Goal: Task Accomplishment & Management: Manage account settings

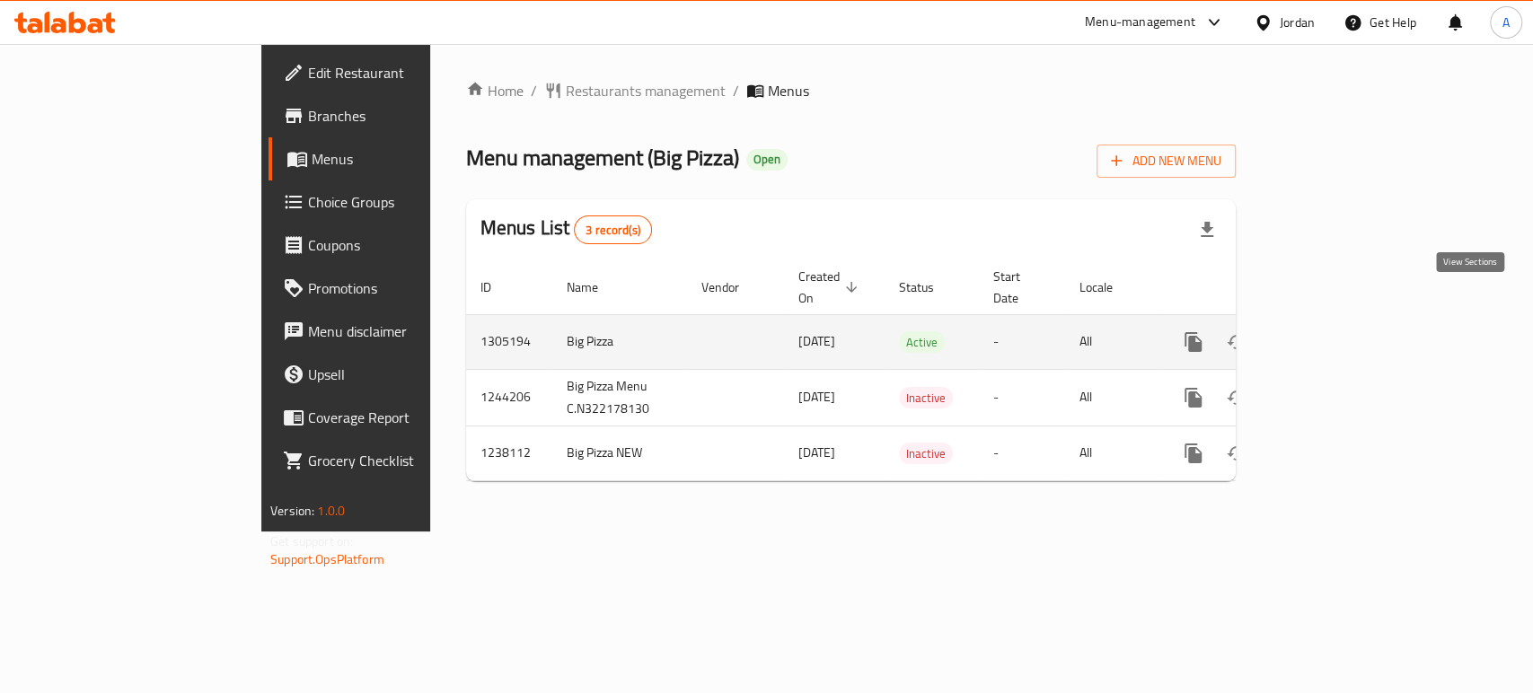
click at [1344, 321] on link "enhanced table" at bounding box center [1322, 342] width 43 height 43
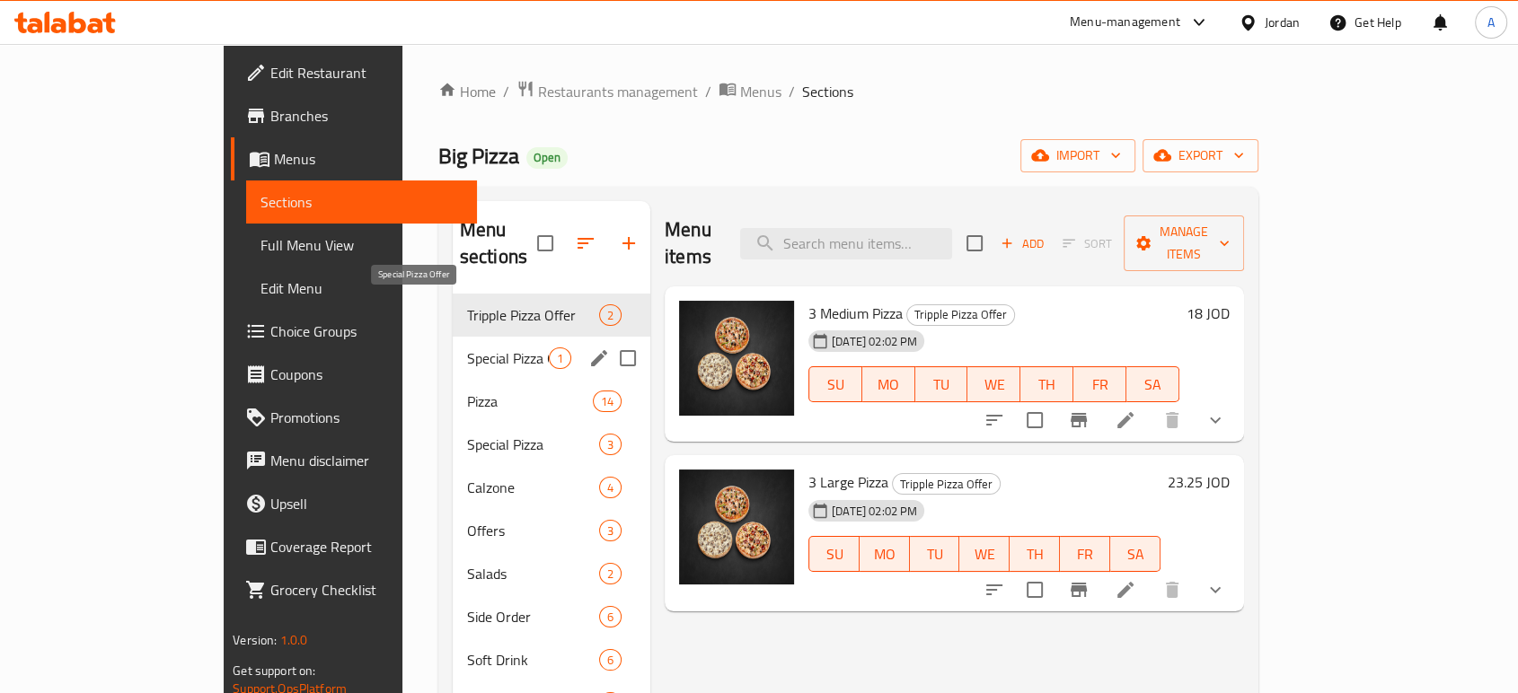
click at [453, 337] on div "Special Pizza Offer 1" at bounding box center [552, 358] width 198 height 43
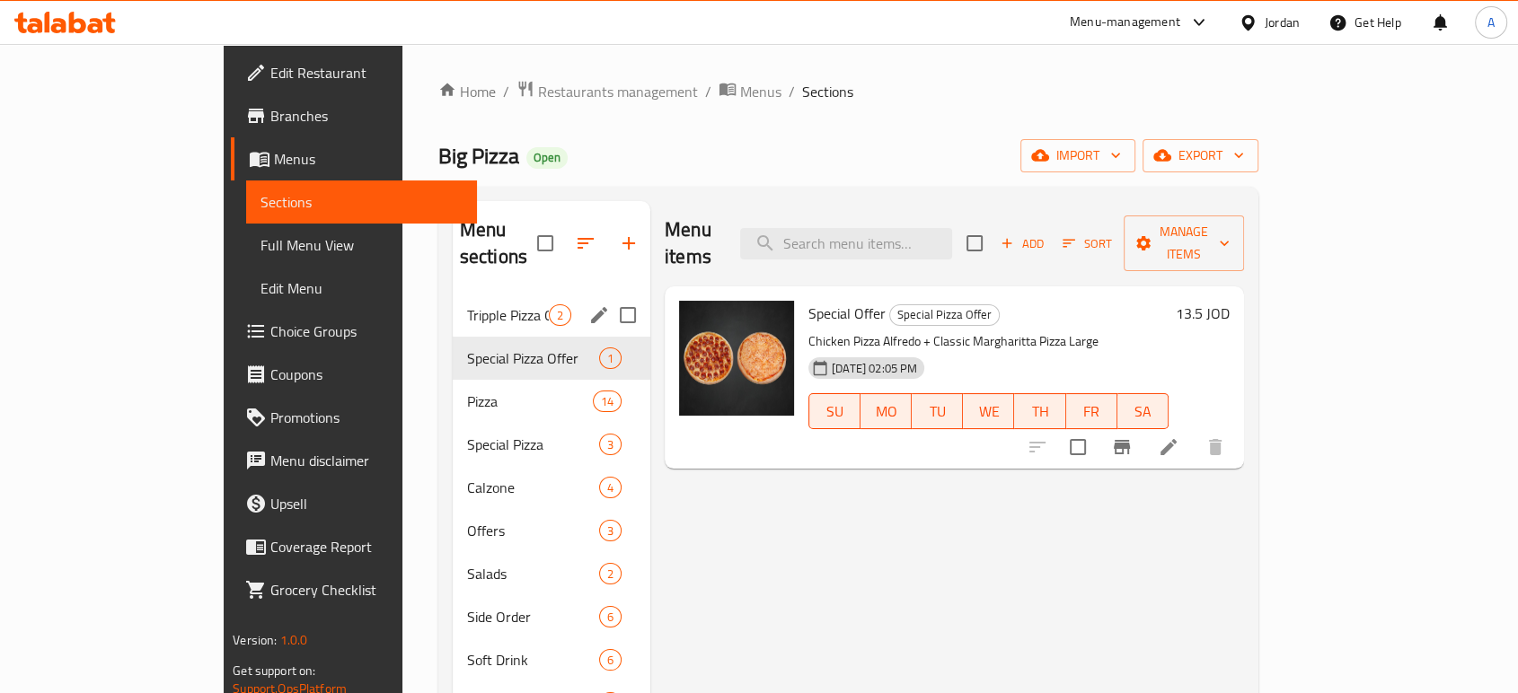
click at [453, 294] on div "Tripple Pizza Offer 2" at bounding box center [552, 315] width 198 height 43
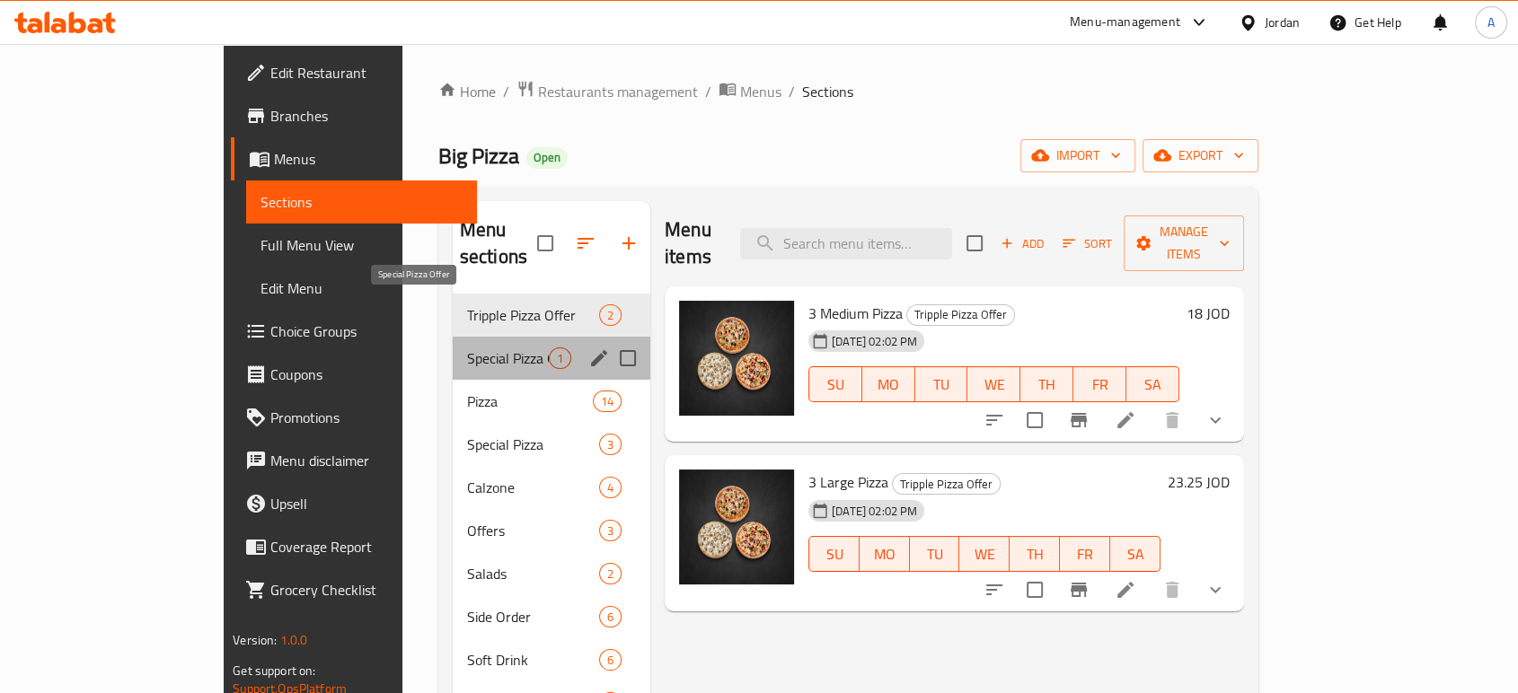
click at [467, 348] on span "Special Pizza Offer" at bounding box center [508, 359] width 82 height 22
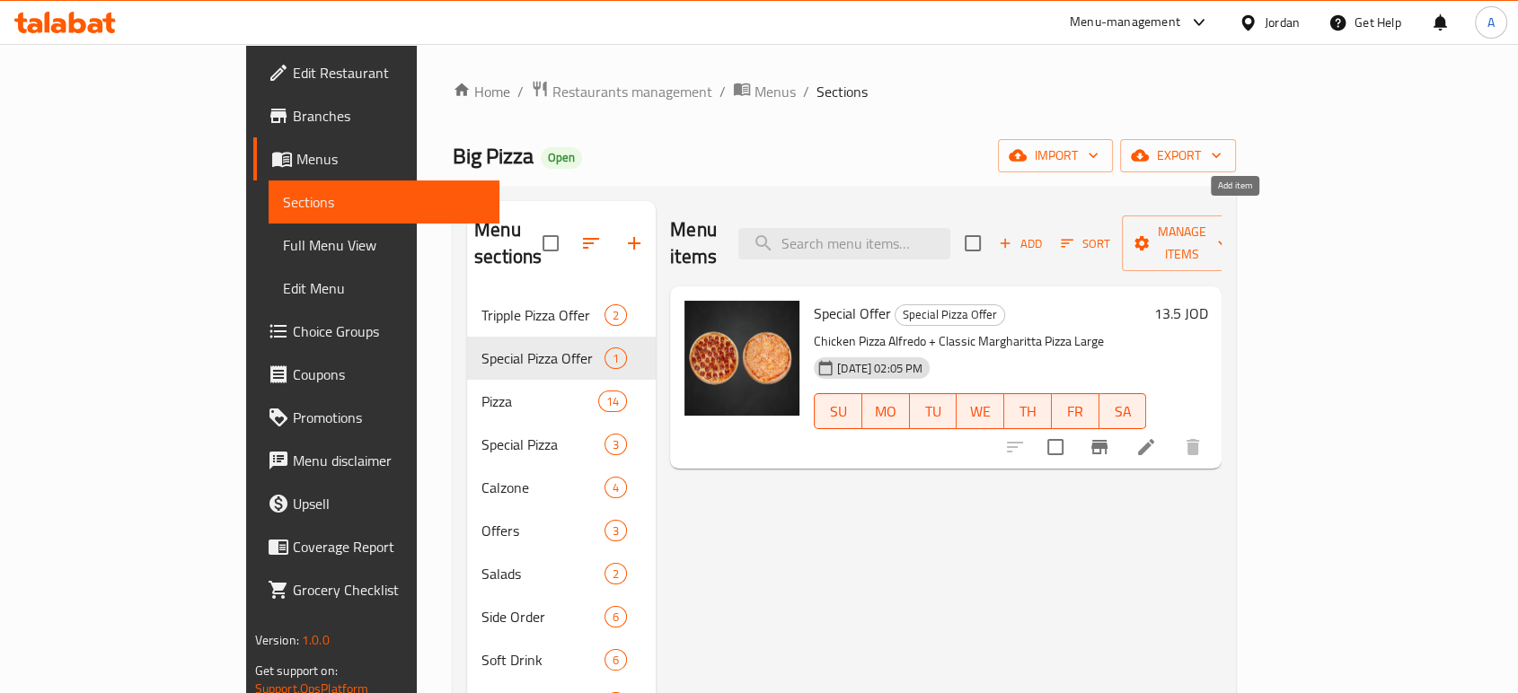
click at [1044, 233] on span "Add" at bounding box center [1020, 243] width 48 height 21
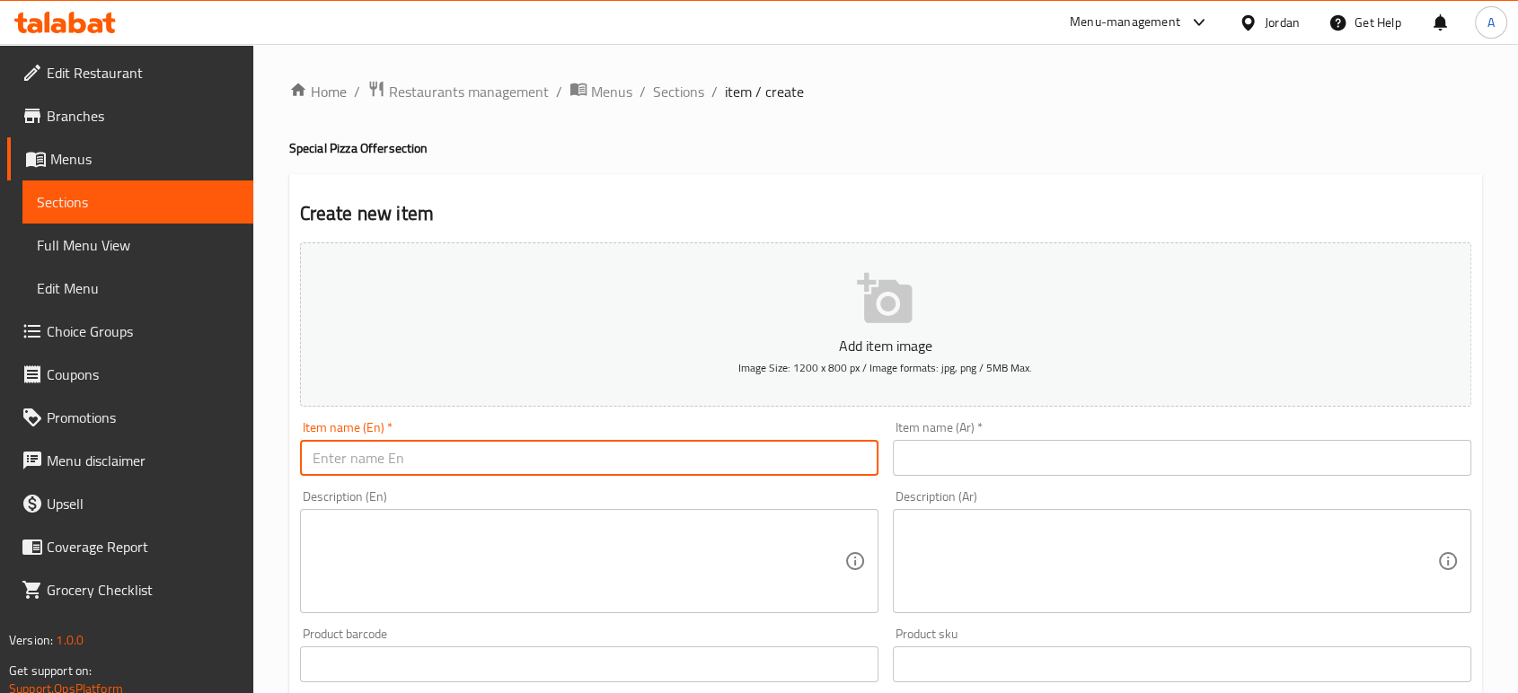
click at [692, 440] on input "text" at bounding box center [589, 458] width 578 height 36
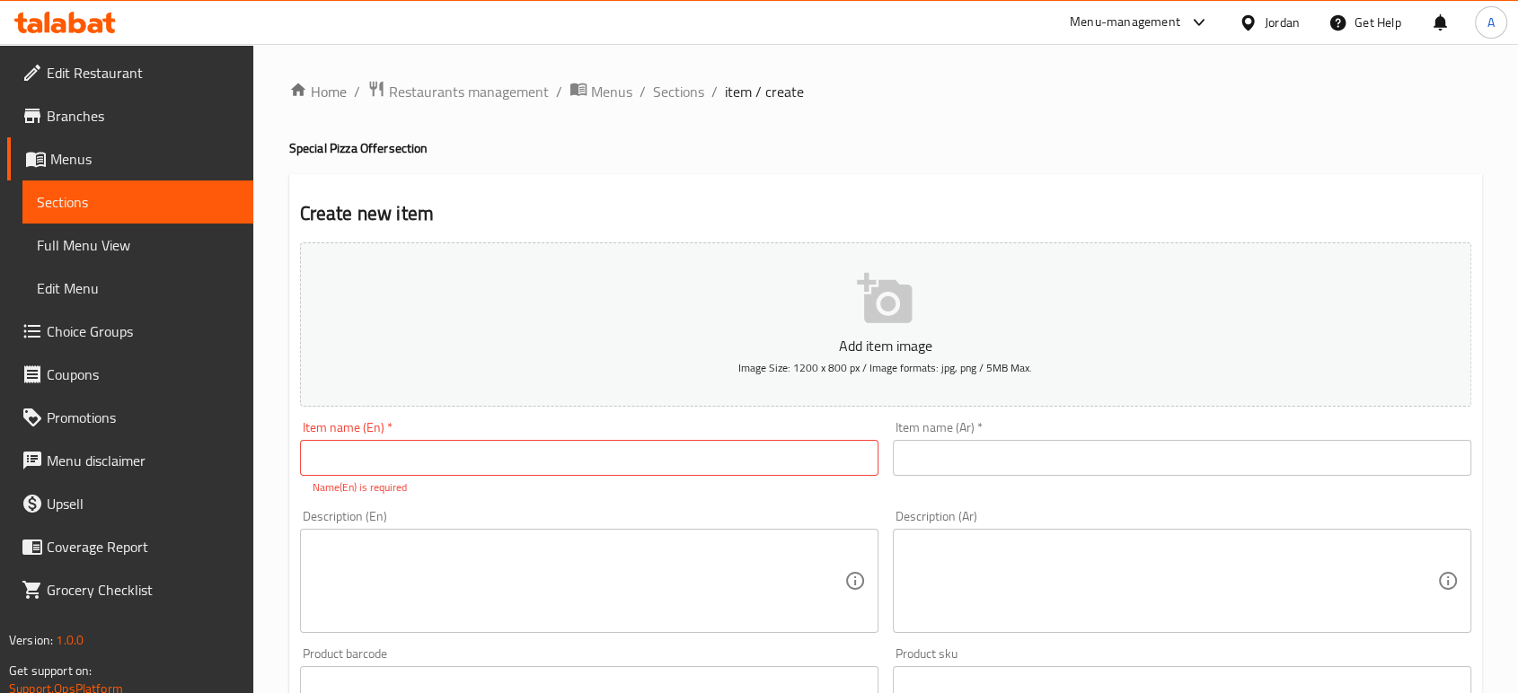
click at [668, 440] on input "text" at bounding box center [589, 458] width 578 height 36
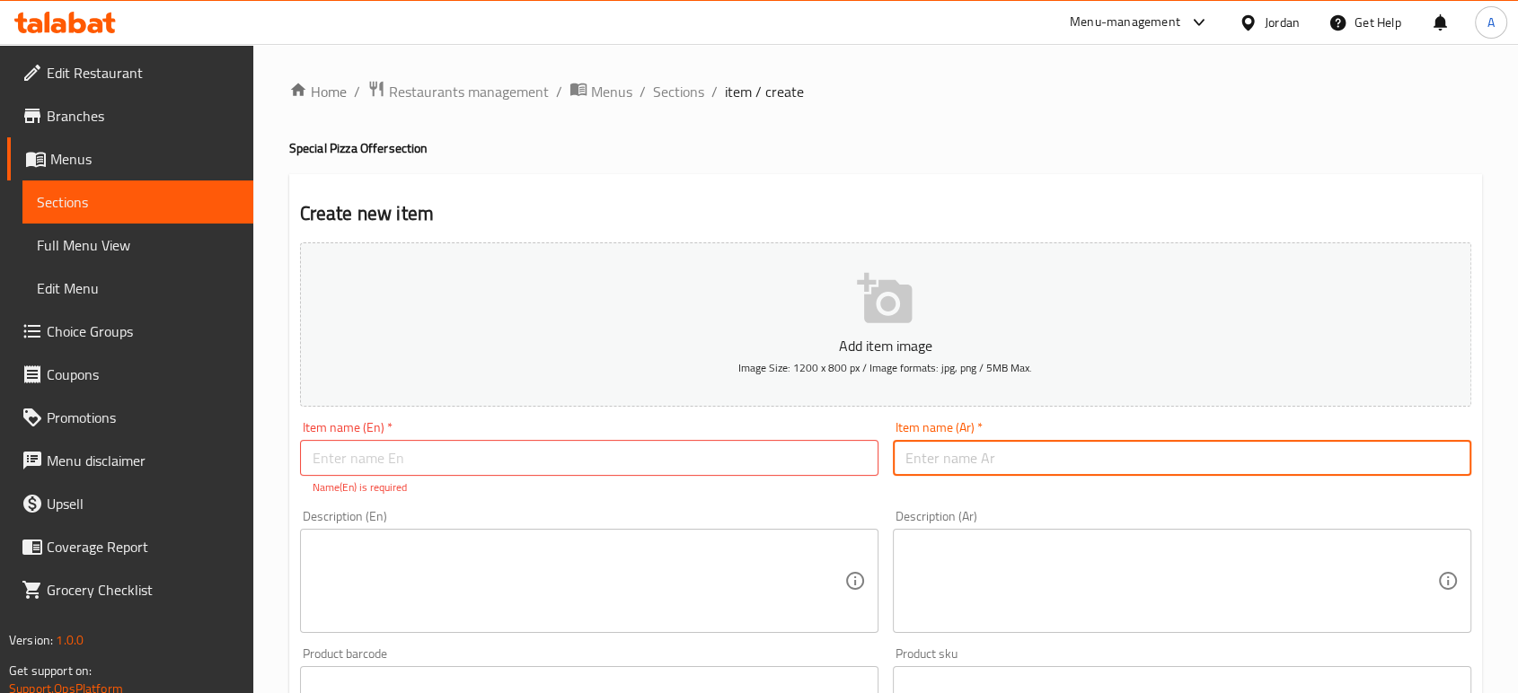
drag, startPoint x: 583, startPoint y: 352, endPoint x: 1033, endPoint y: 406, distance: 453.1
click at [1033, 440] on input "text" at bounding box center [1182, 458] width 578 height 36
type input "f"
type input "بيتزا مارغريتا كلاسيك + بيتزا ببروني كلاسيك لارج"
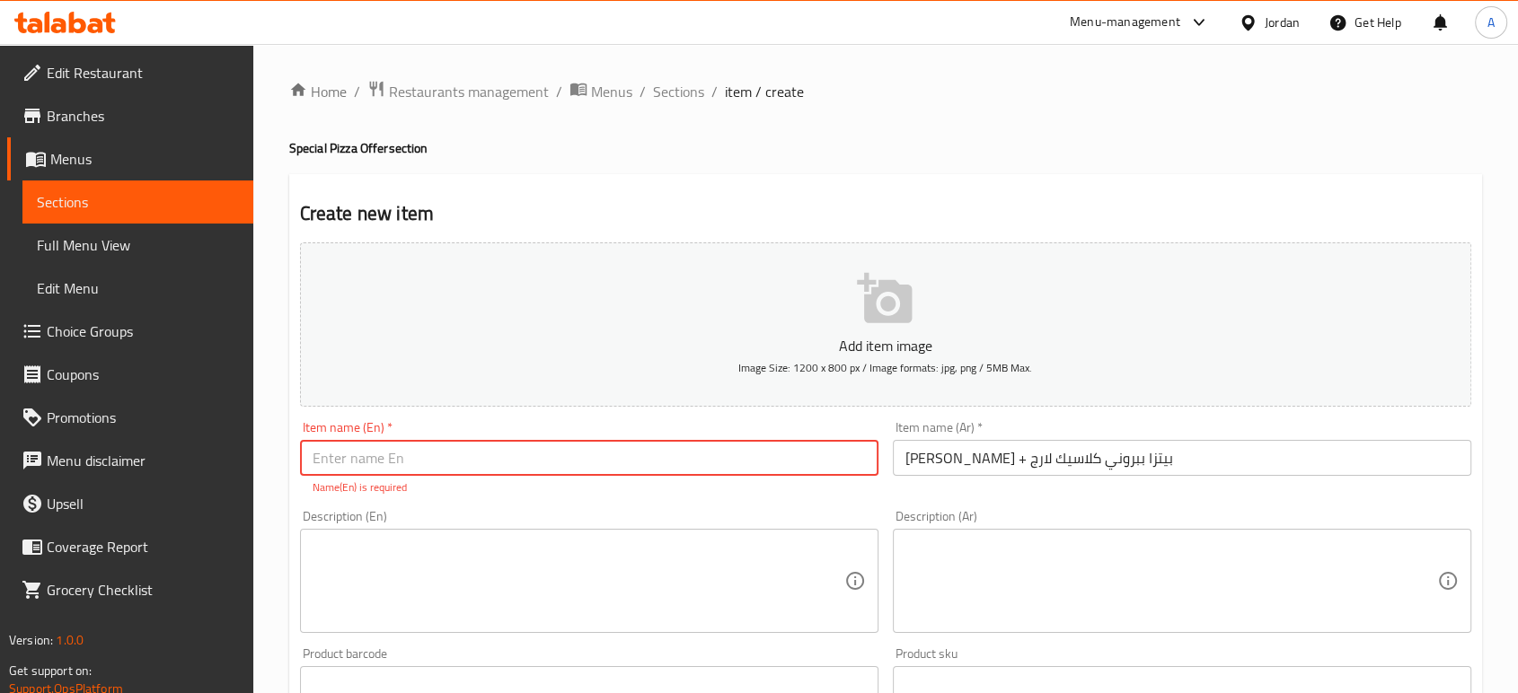
click at [682, 440] on input "text" at bounding box center [589, 458] width 578 height 36
click at [1135, 440] on input "بيتزا مارغريتا كلاسيك + بيتزا ببروني كلاسيك لارج" at bounding box center [1182, 458] width 578 height 36
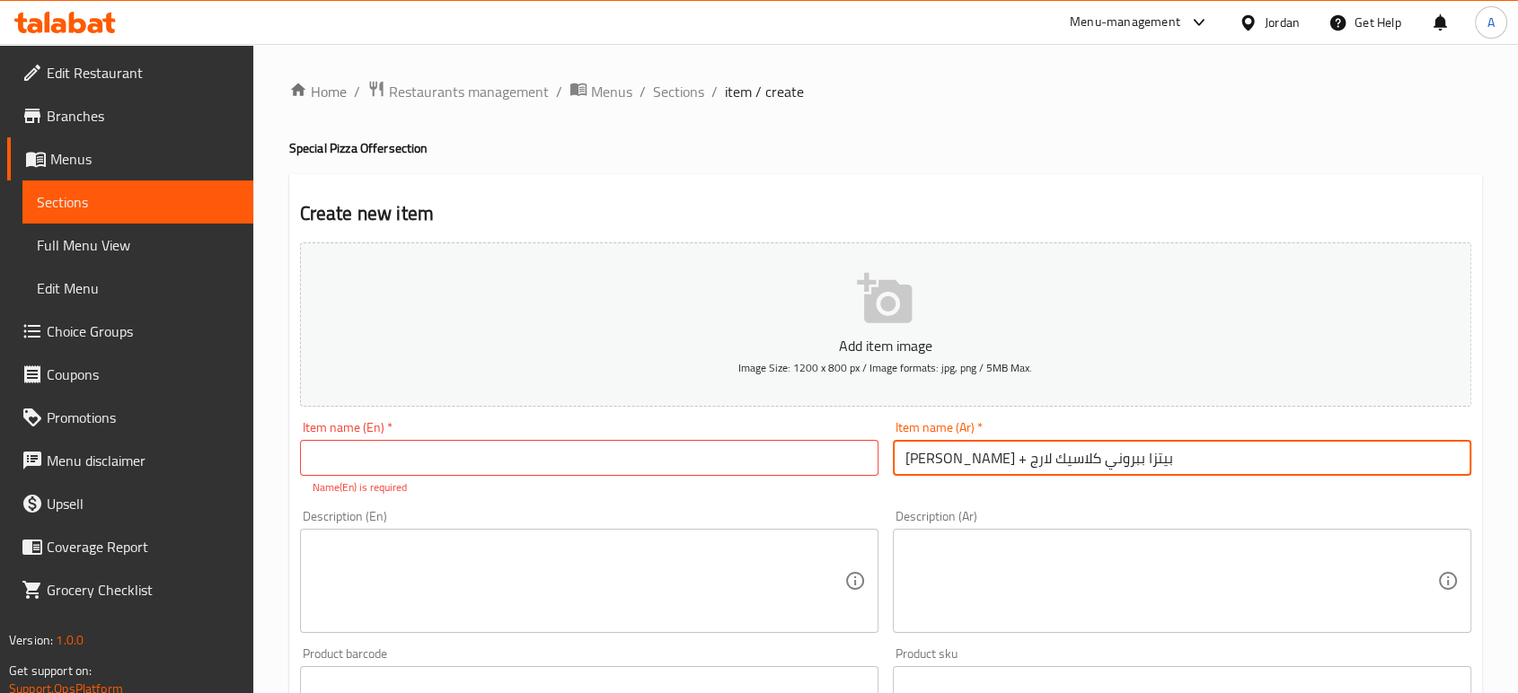
click at [1135, 440] on input "بيتزا مارغريتا كلاسيك + بيتزا ببروني كلاسيك لارج" at bounding box center [1182, 458] width 578 height 36
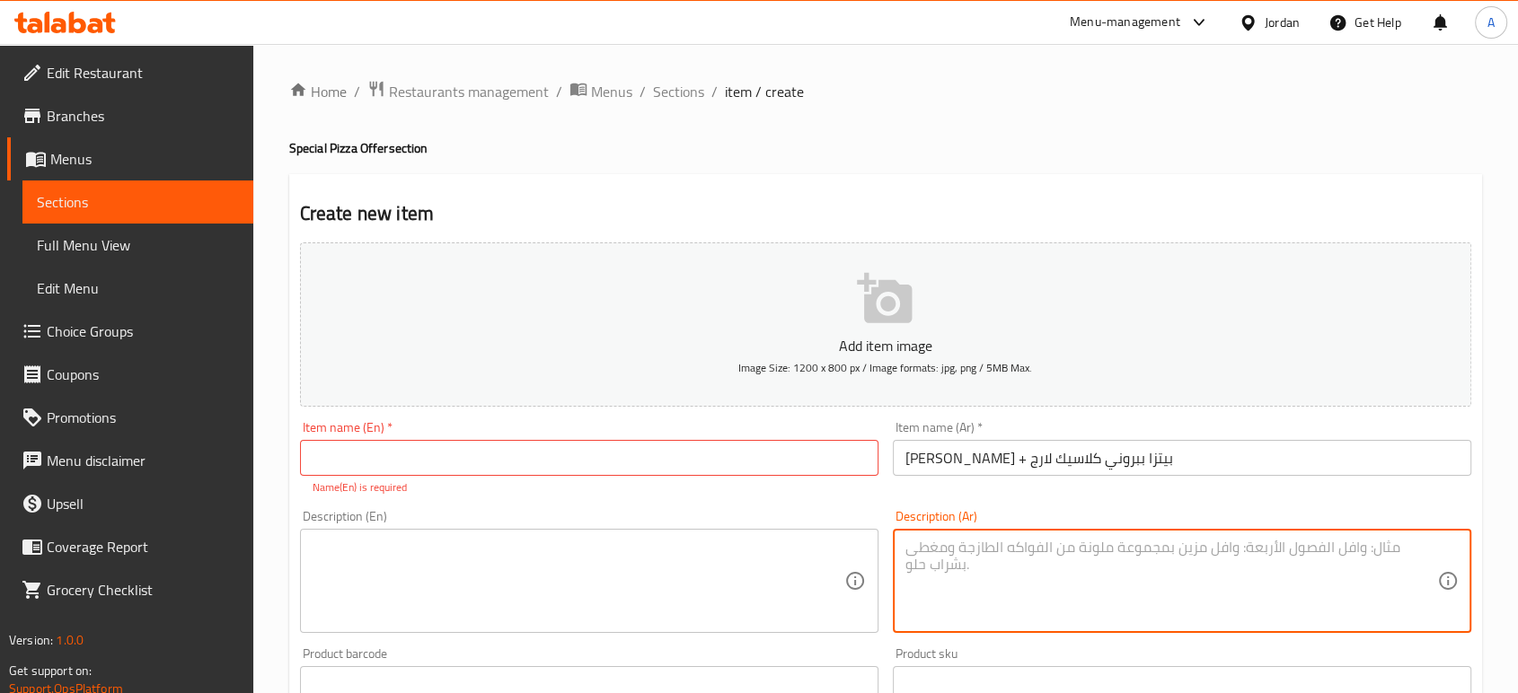
click at [1066, 539] on textarea at bounding box center [1171, 581] width 532 height 85
paste textarea "بيتزا مارغريتا كلاسيك + بيتزا ببروني كلاسيك لارج"
type textarea "بيتزا مارغريتا كلاسيك + بيتزا ببروني كلاسيك لارج"
click at [659, 539] on textarea at bounding box center [578, 581] width 532 height 85
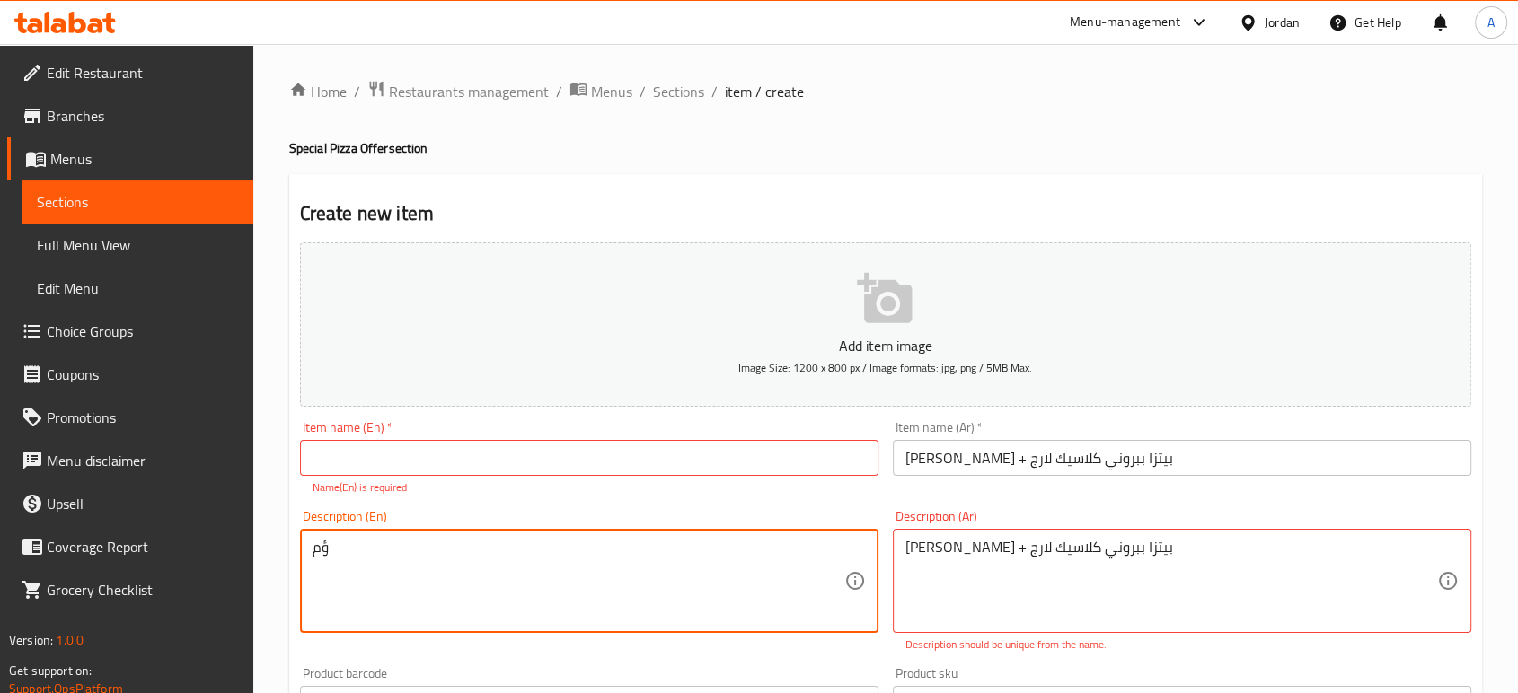
type textarea "ؤ"
type textarea "c"
type textarea "Classic Margherita Pizza + Pepperoni XL Classic Pizza"
click at [625, 440] on input "text" at bounding box center [589, 458] width 578 height 36
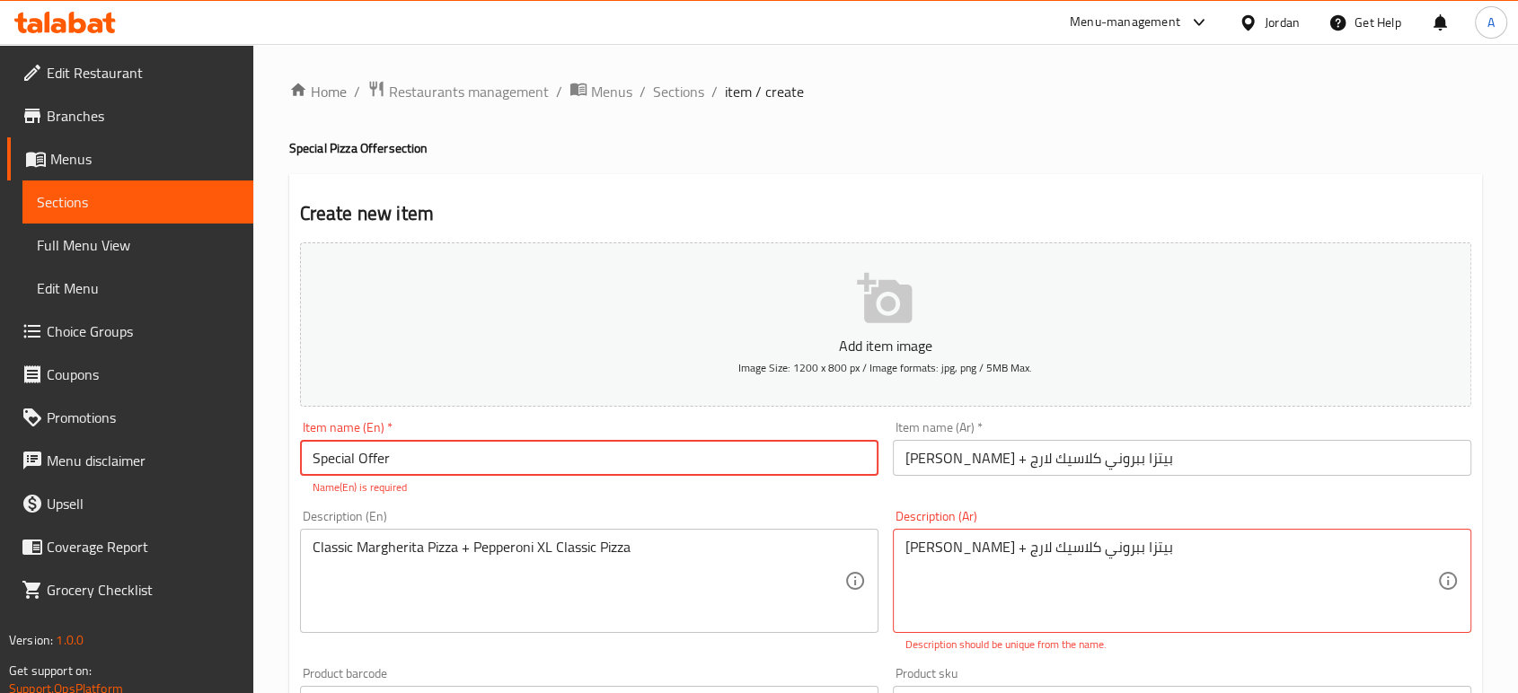
type input "Special Offer"
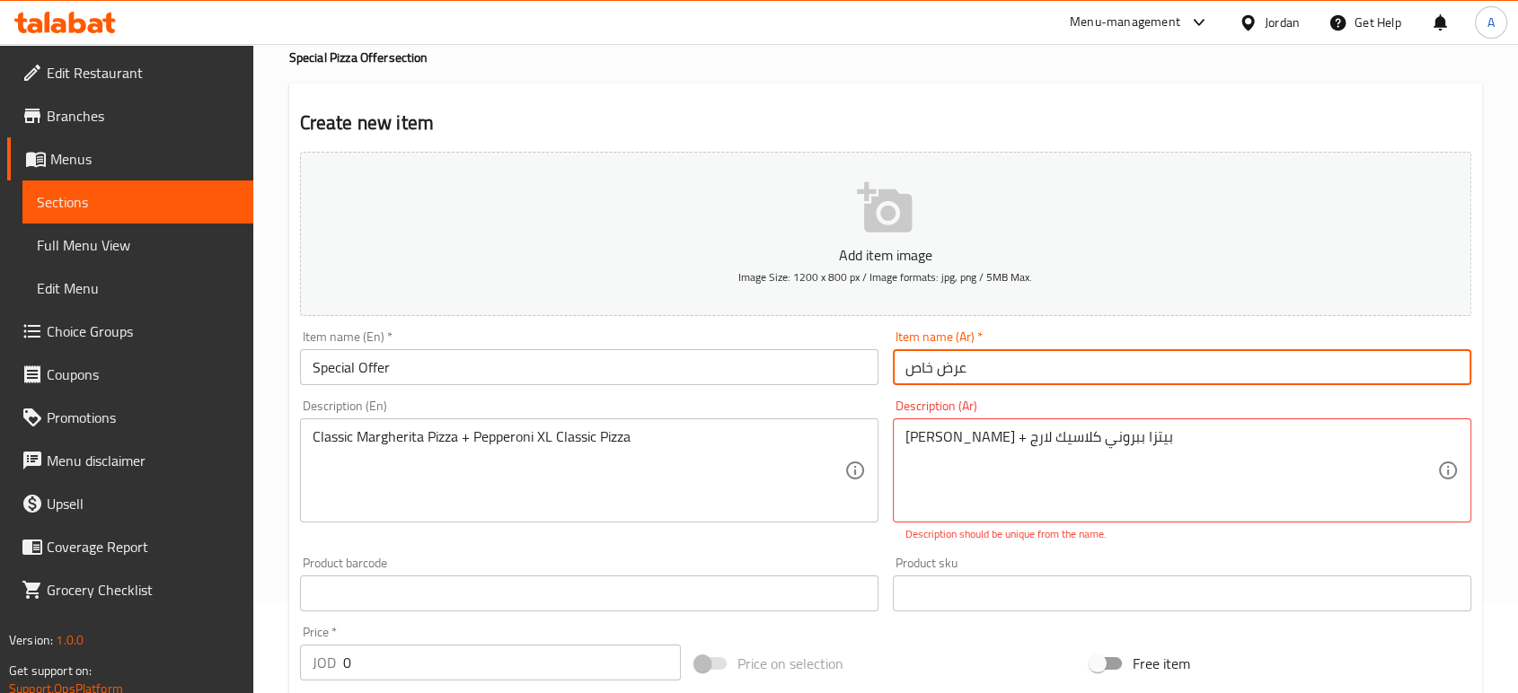
scroll to position [199, 0]
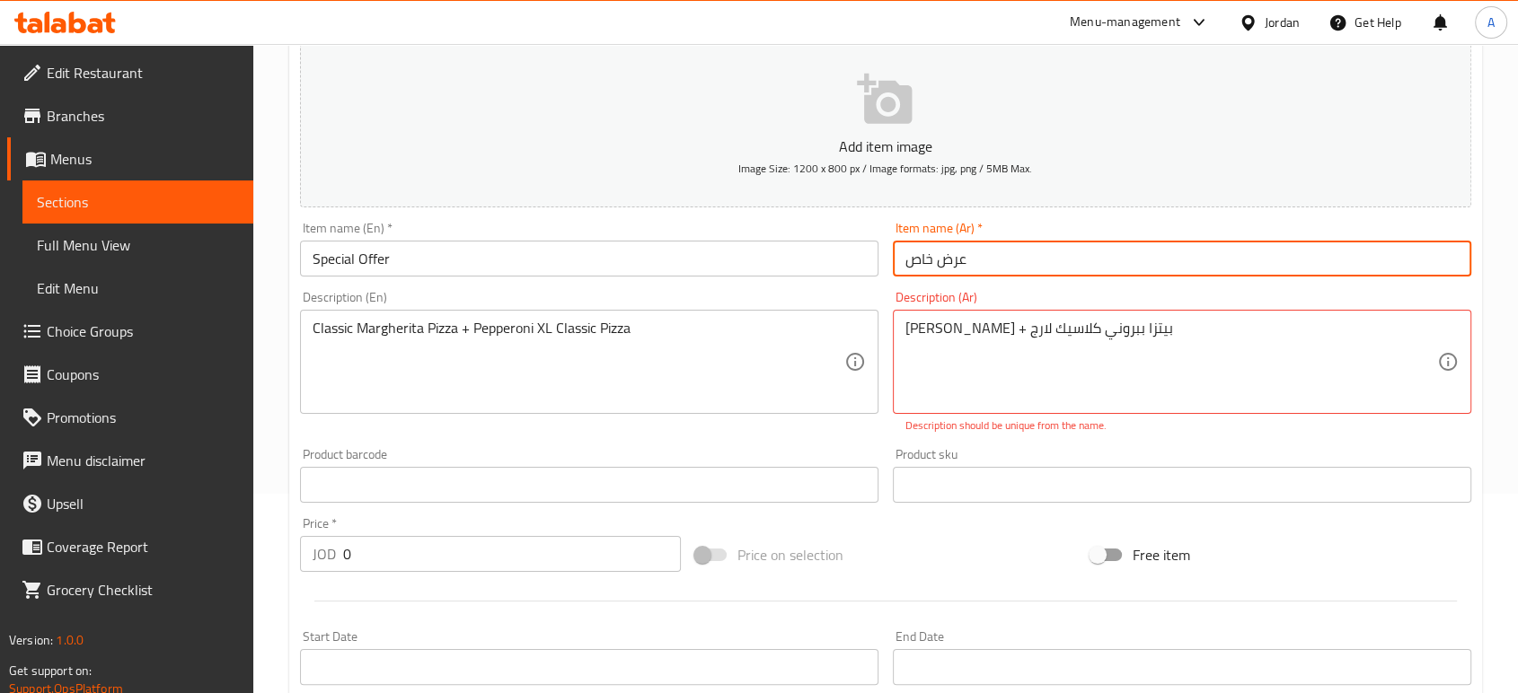
type input "عرض خاص"
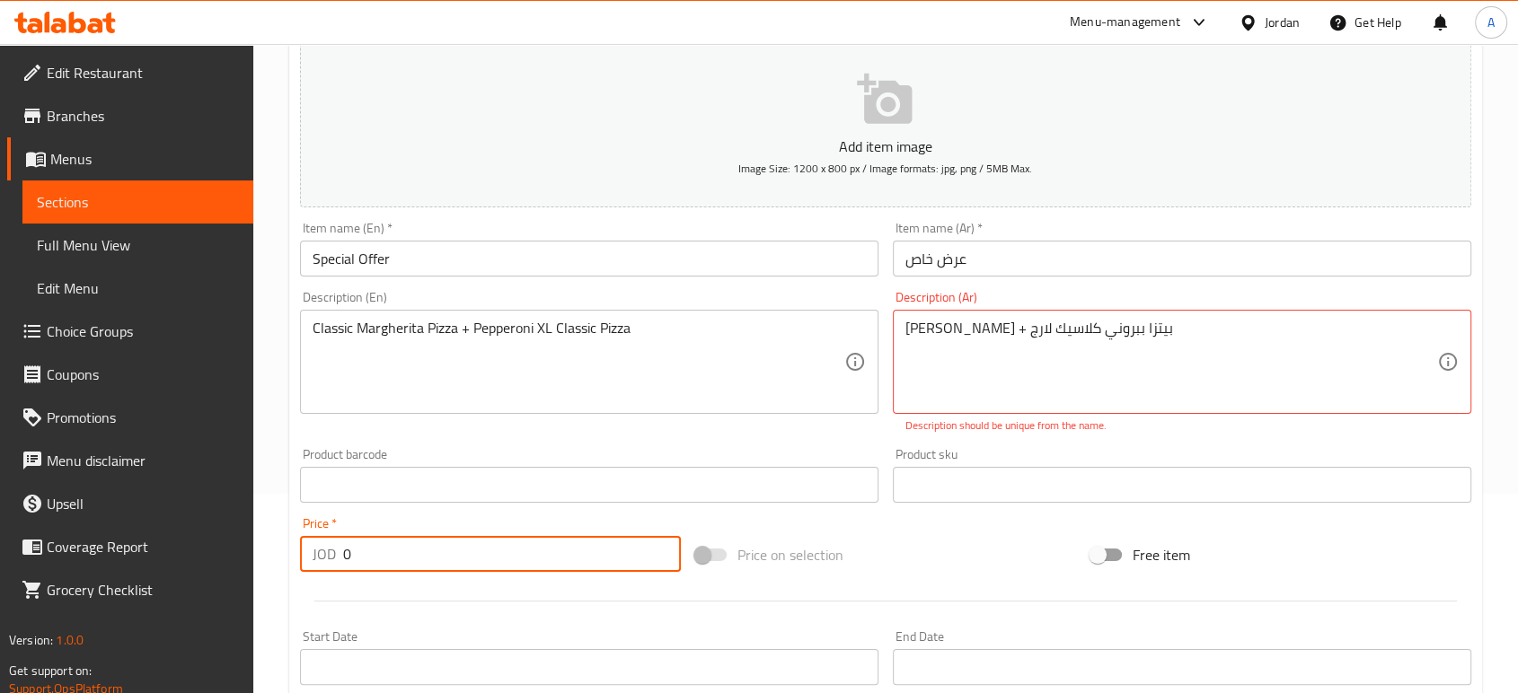
click at [443, 536] on input "0" at bounding box center [512, 554] width 338 height 36
drag, startPoint x: 364, startPoint y: 492, endPoint x: 309, endPoint y: 492, distance: 54.8
click at [309, 536] on div "JOD 0 Price *" at bounding box center [490, 554] width 381 height 36
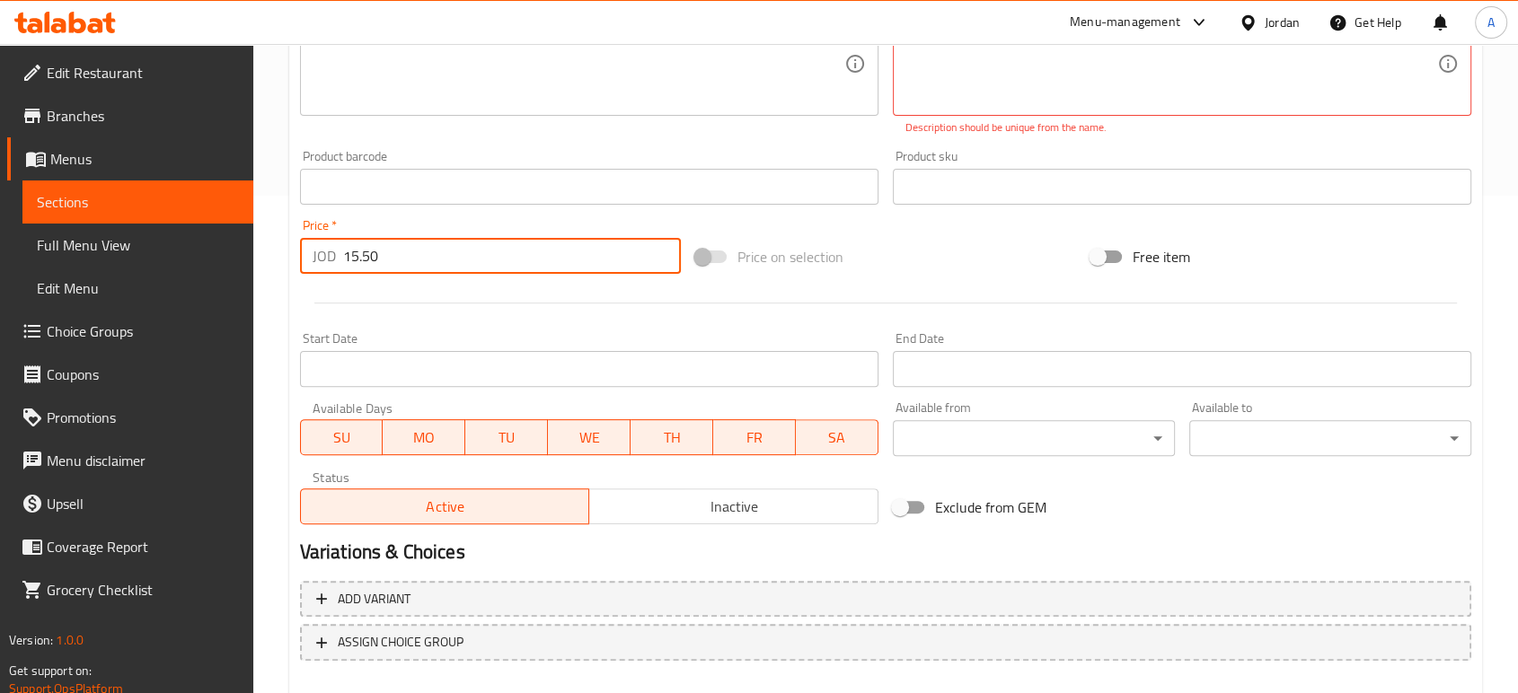
scroll to position [498, 0]
type input "15.50"
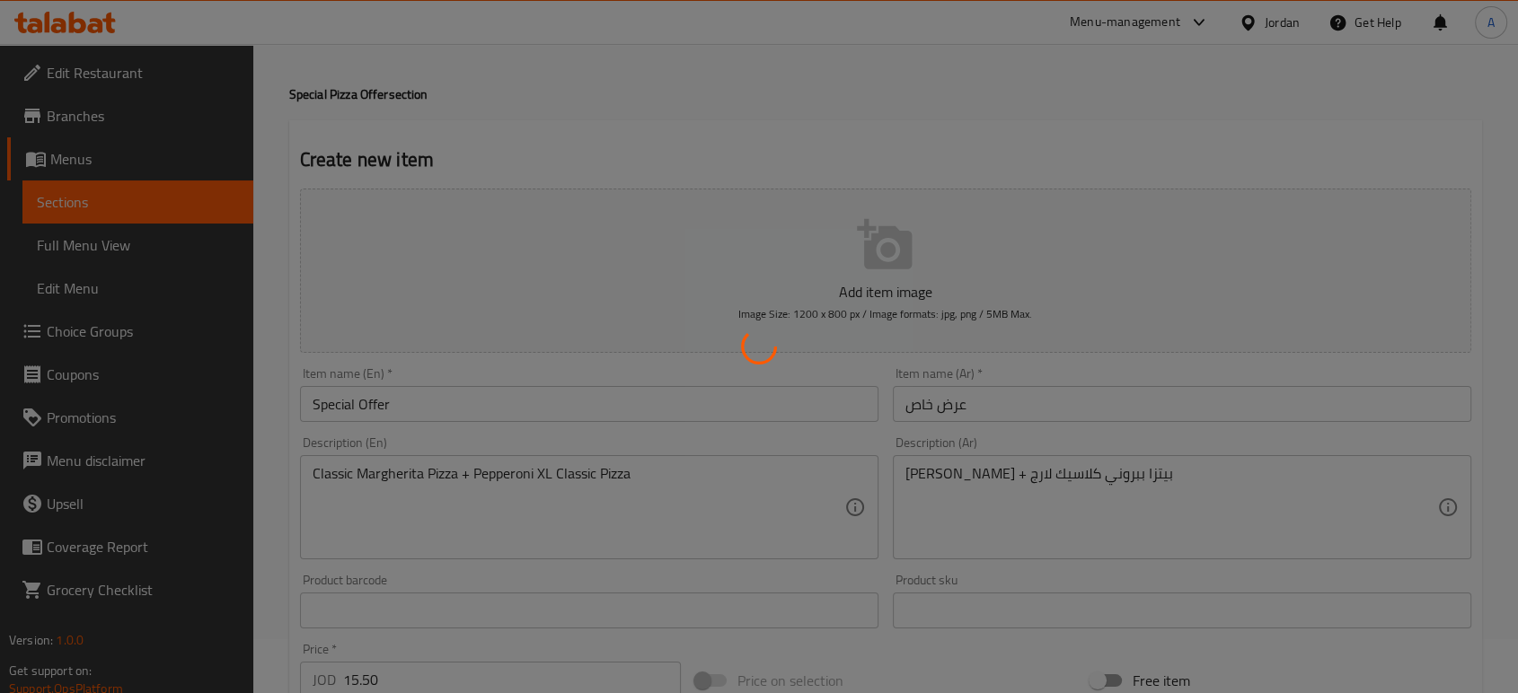
scroll to position [0, 0]
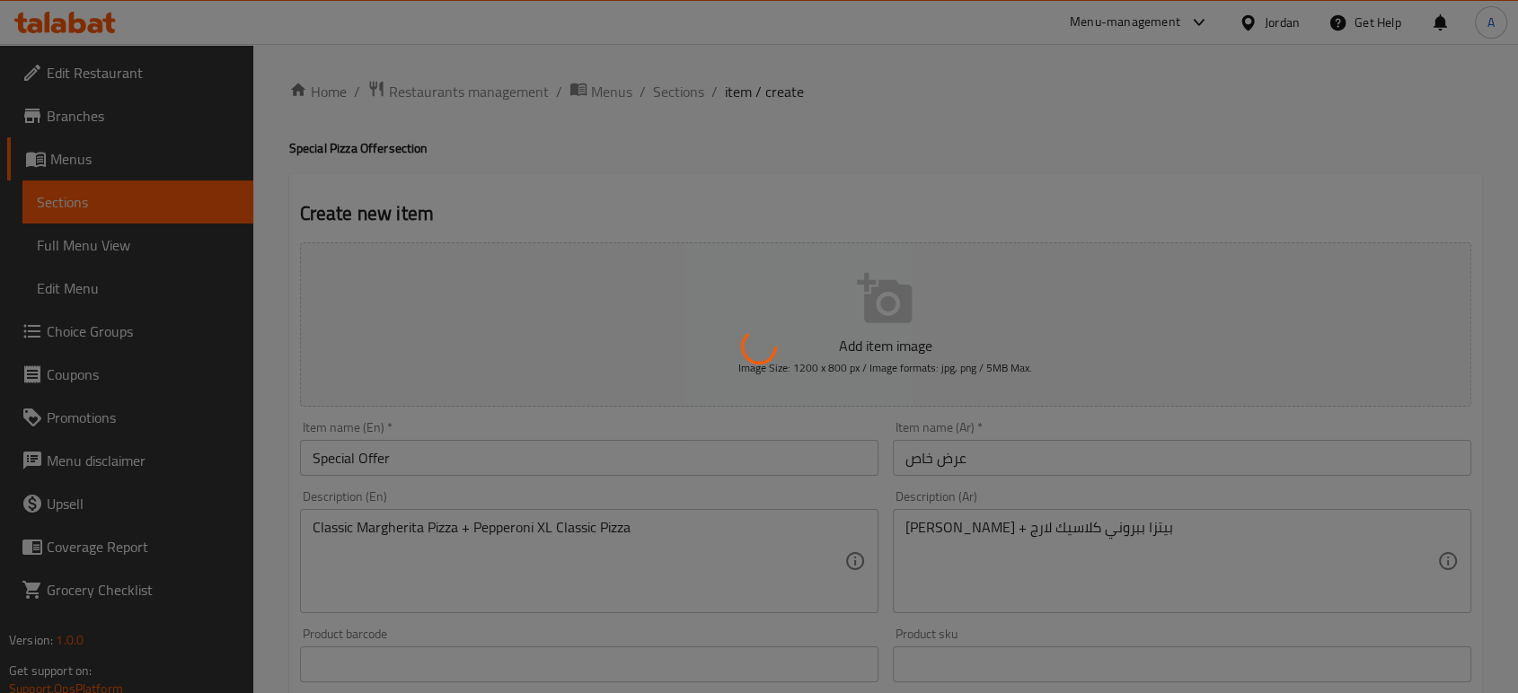
type input "0"
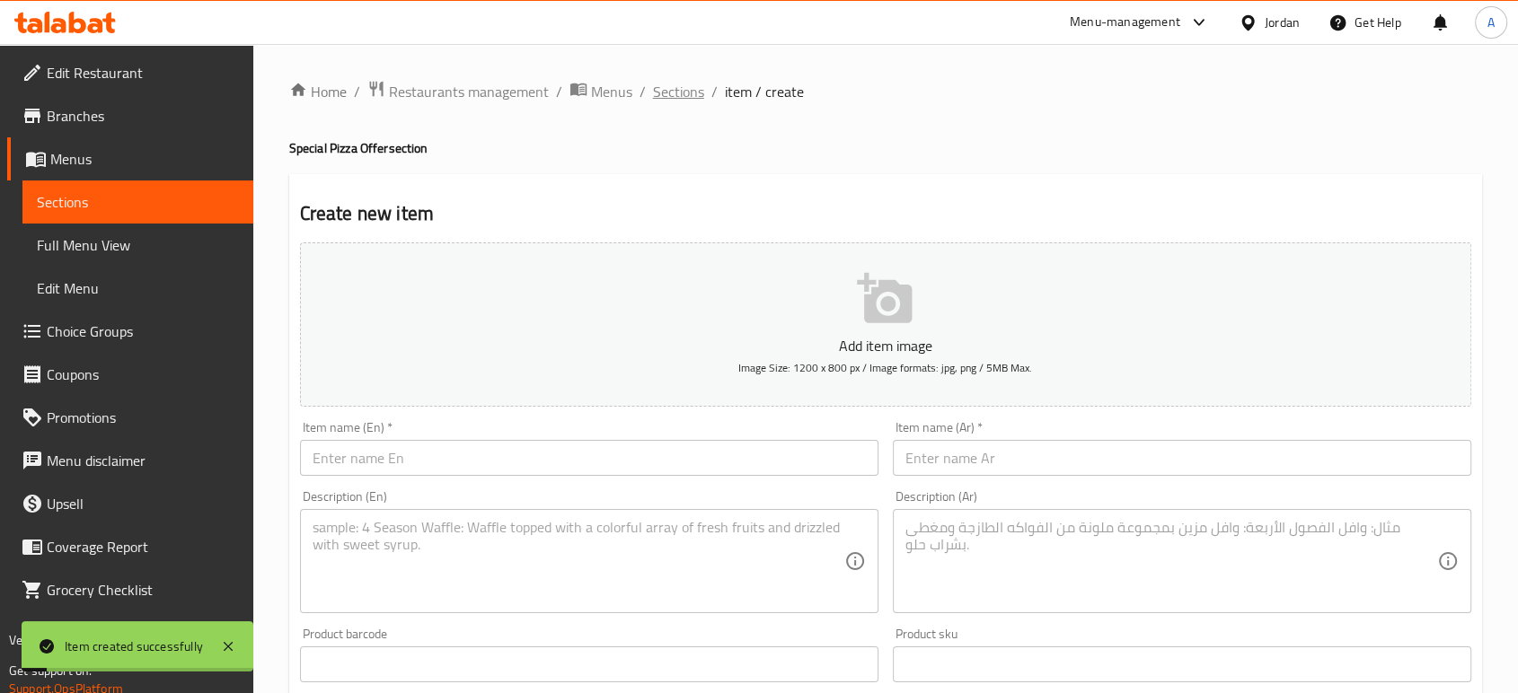
click at [653, 95] on span "Sections" at bounding box center [678, 92] width 51 height 22
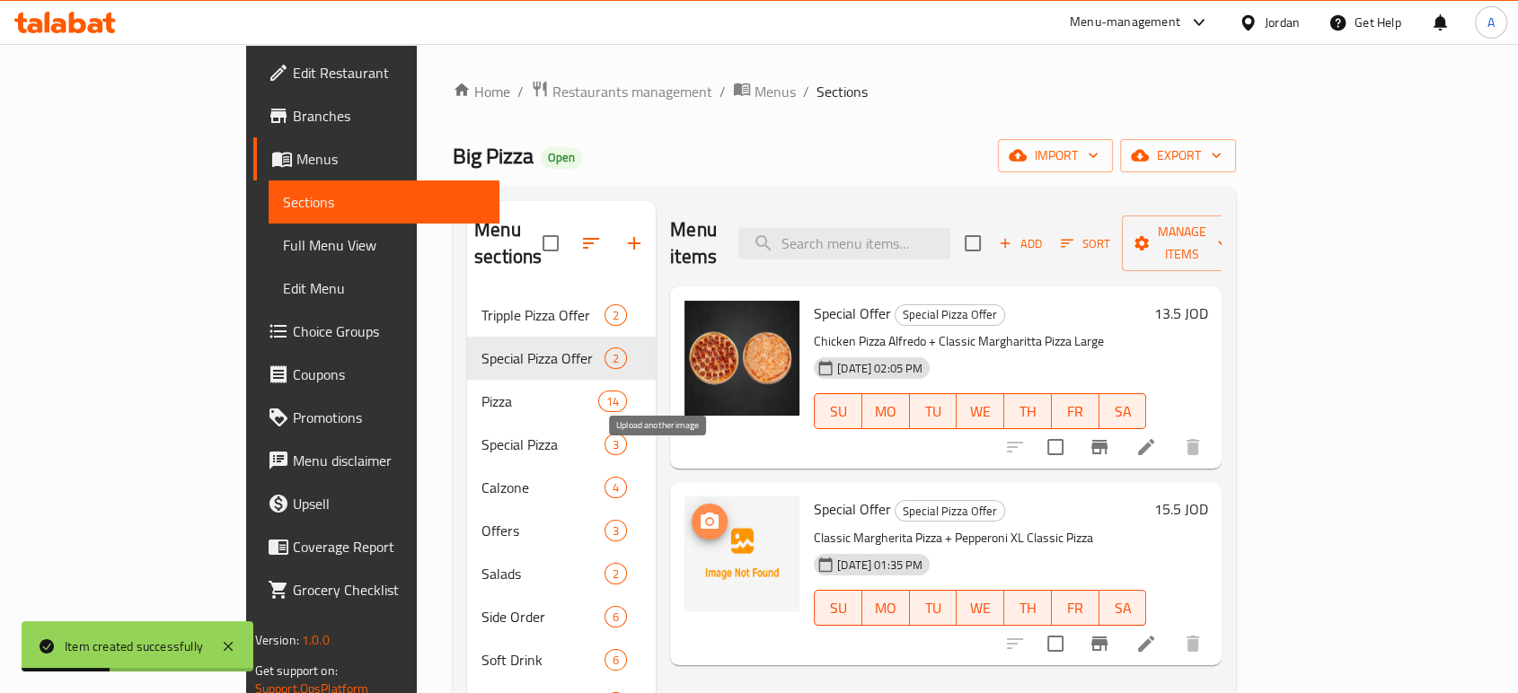
click at [691, 511] on span "upload picture" at bounding box center [709, 522] width 36 height 22
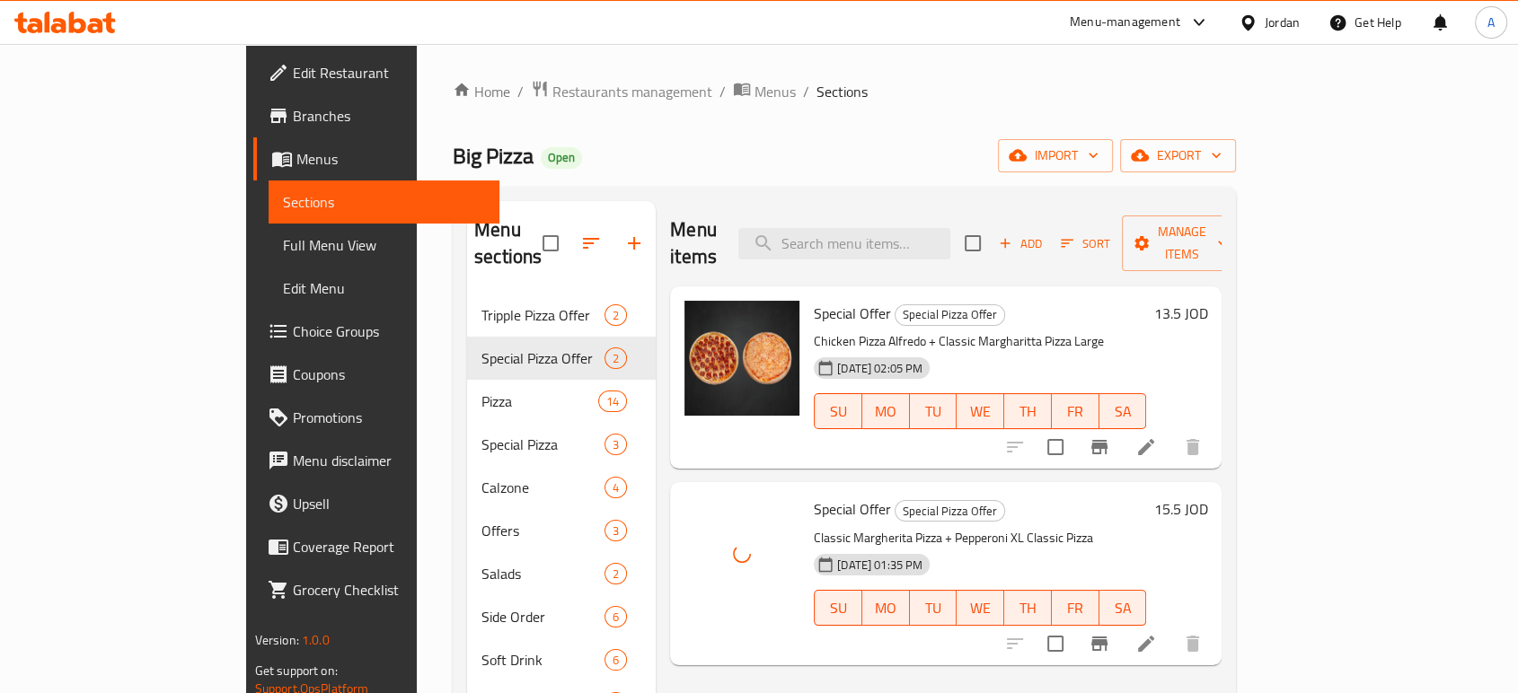
click at [1207, 301] on h6 "13.5 JOD" at bounding box center [1180, 313] width 54 height 25
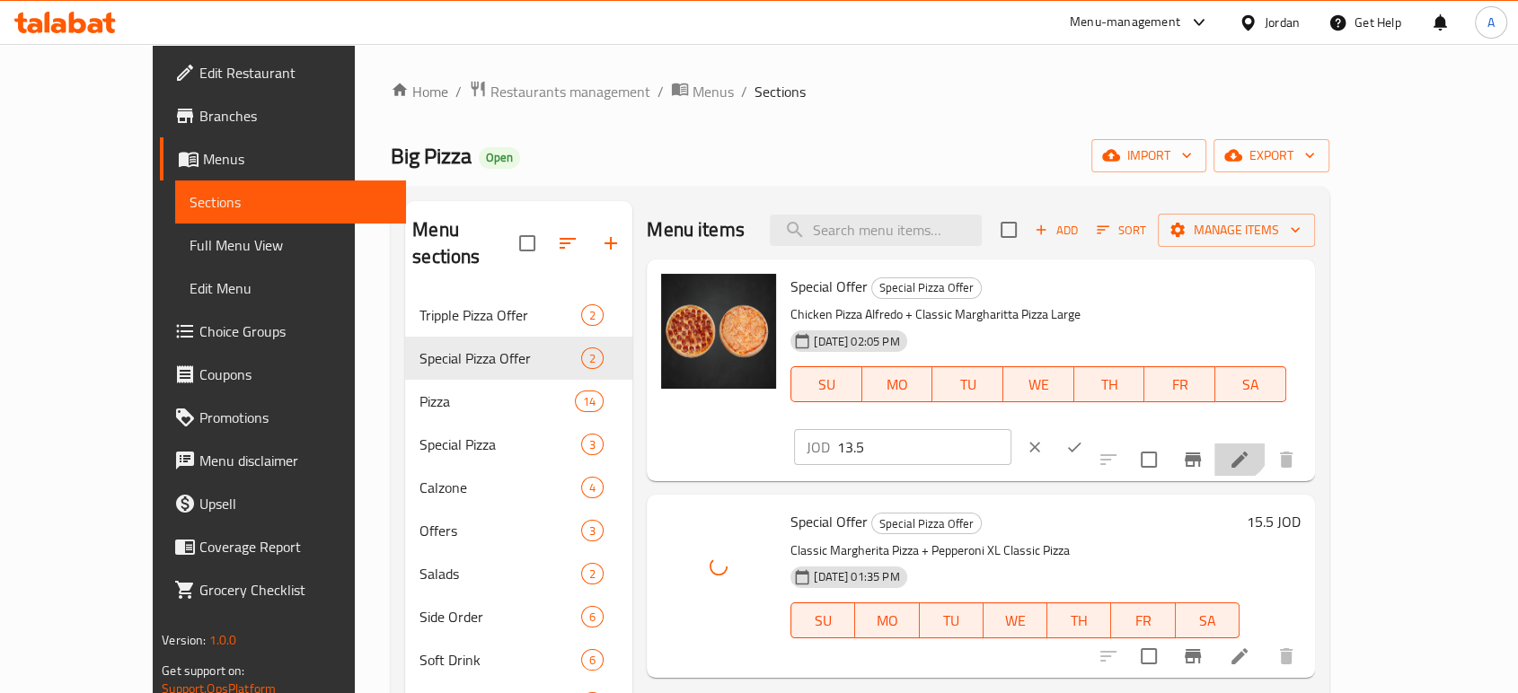
click at [1264, 444] on li at bounding box center [1239, 460] width 50 height 32
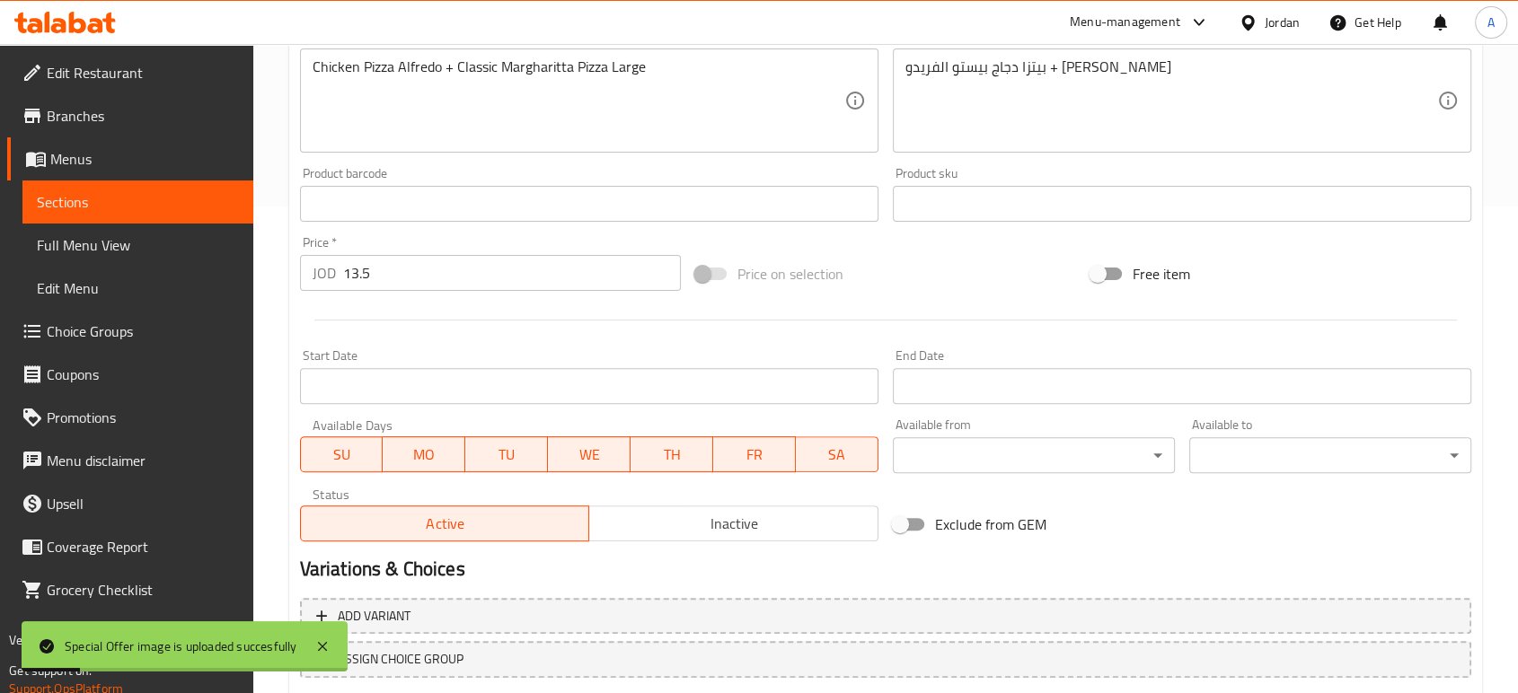
scroll to position [498, 0]
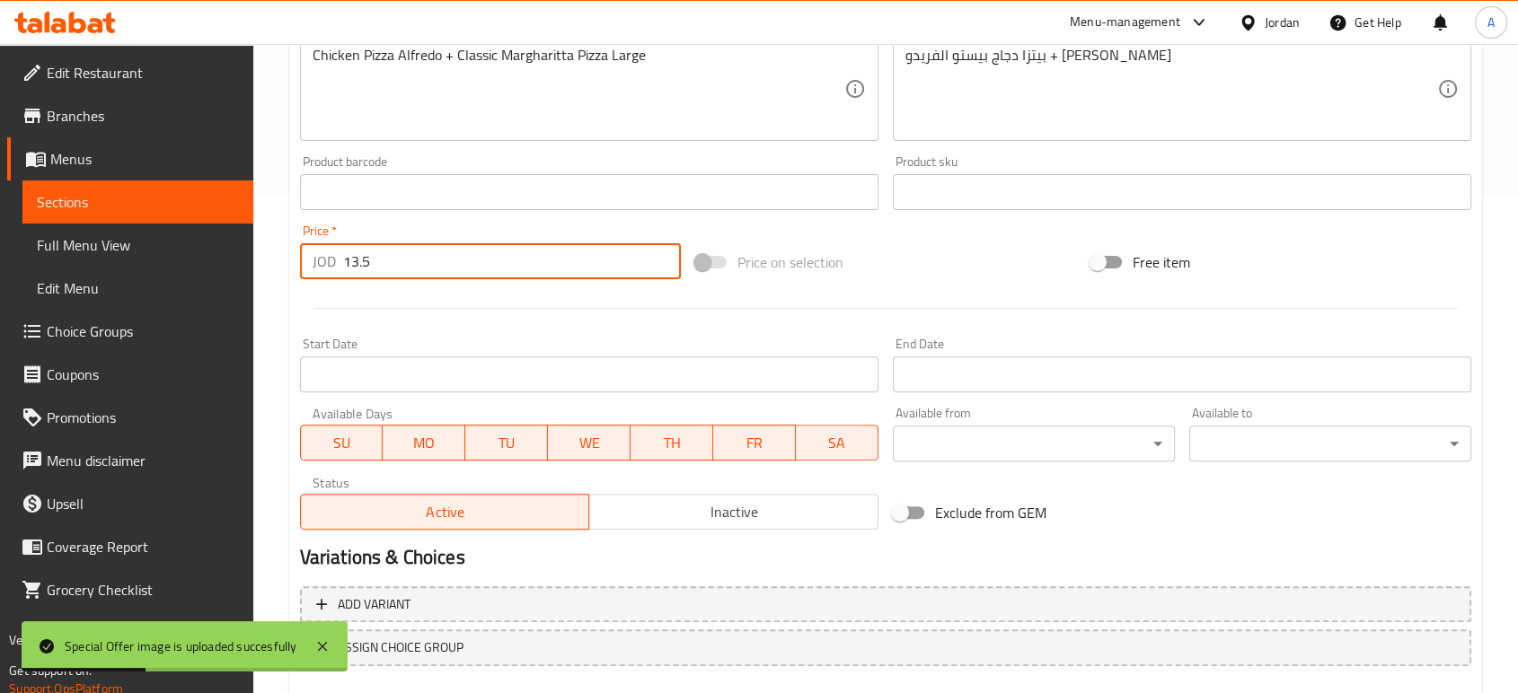
drag, startPoint x: 338, startPoint y: 205, endPoint x: 260, endPoint y: 209, distance: 77.4
click at [260, 209] on div "Home / Restaurants management / Menus / Sections / item / update Special Pizza …" at bounding box center [885, 171] width 1264 height 1251
type input "15.5"
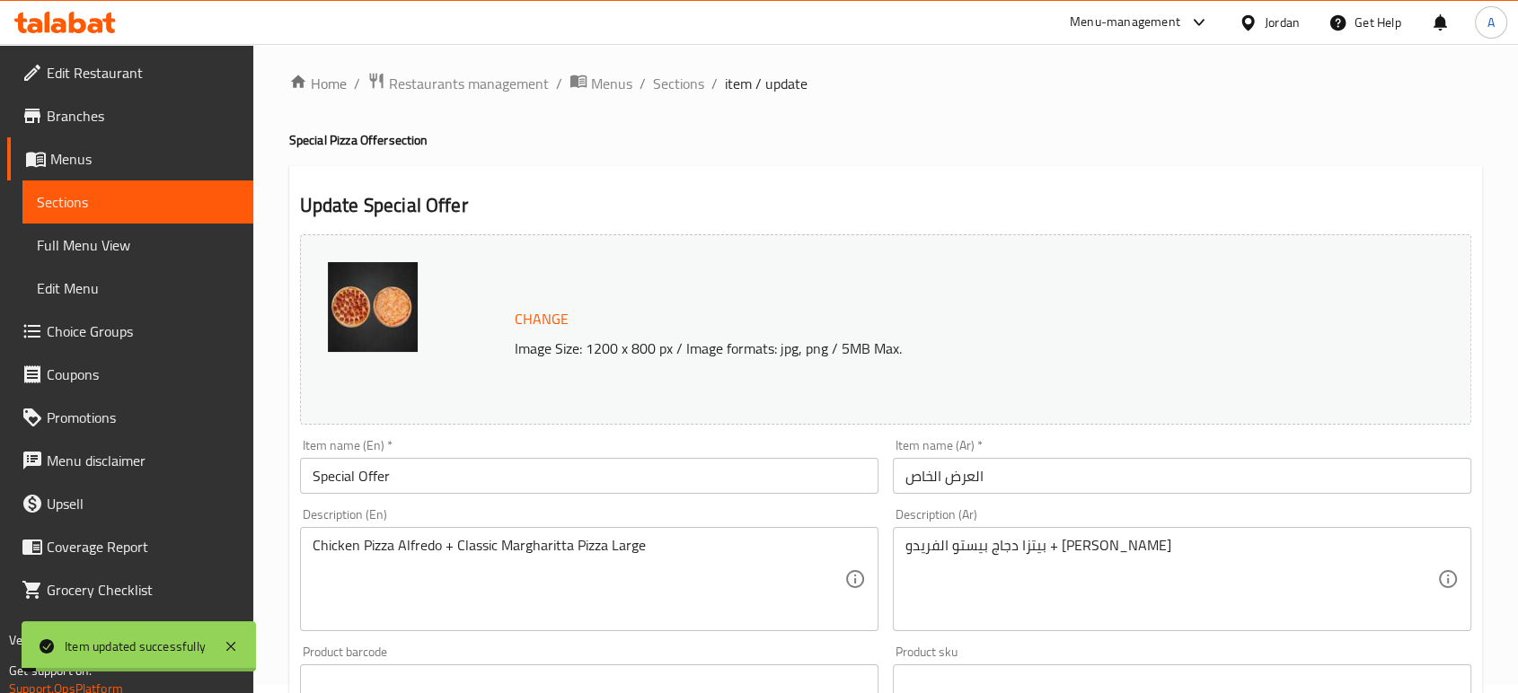
scroll to position [0, 0]
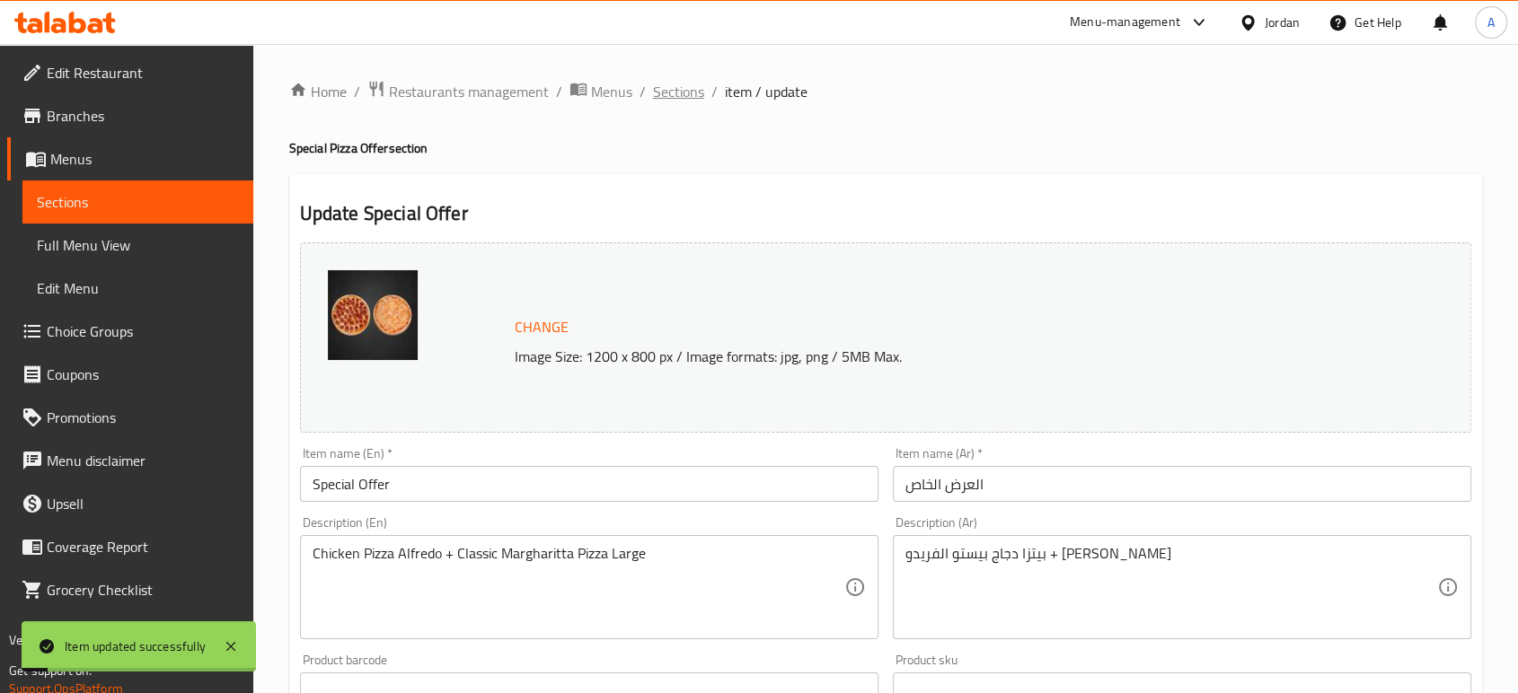
click at [653, 92] on span "Sections" at bounding box center [678, 92] width 51 height 22
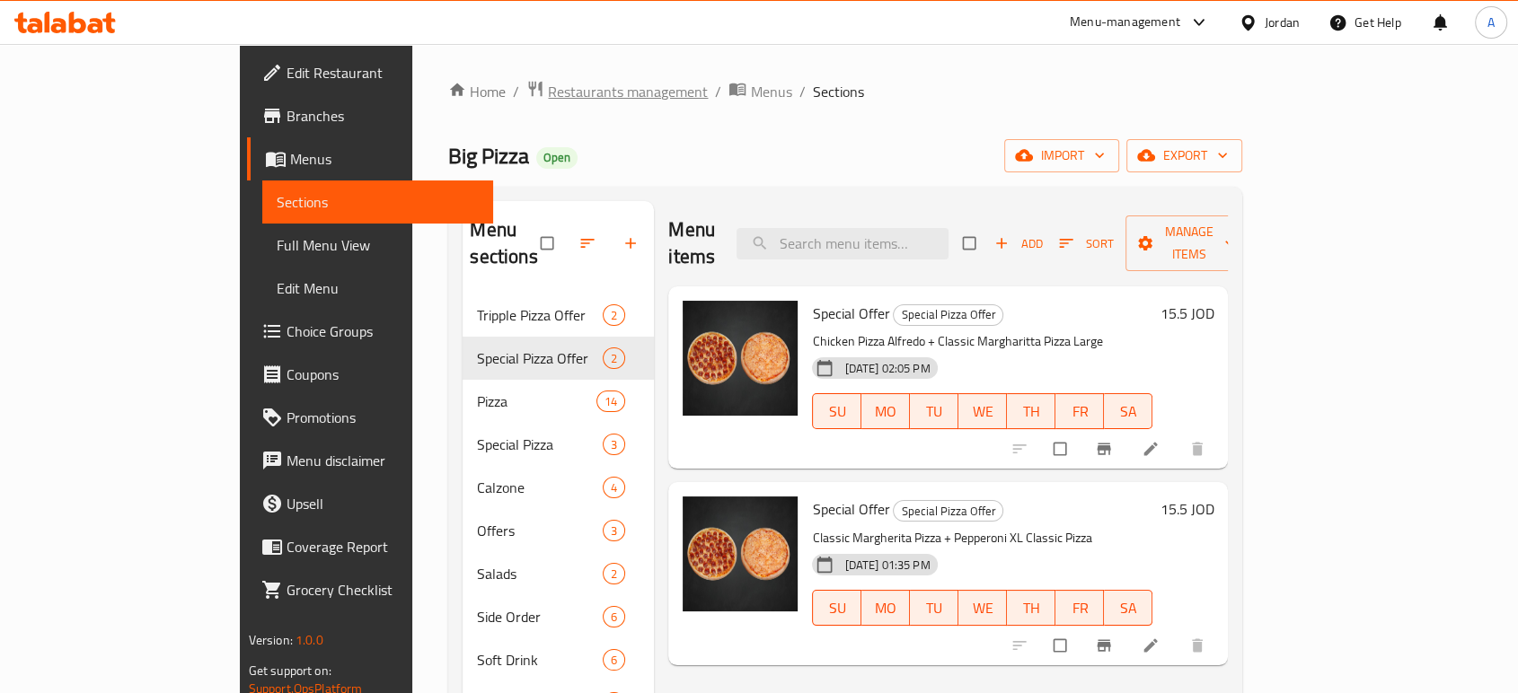
click at [548, 98] on span "Restaurants management" at bounding box center [628, 92] width 160 height 22
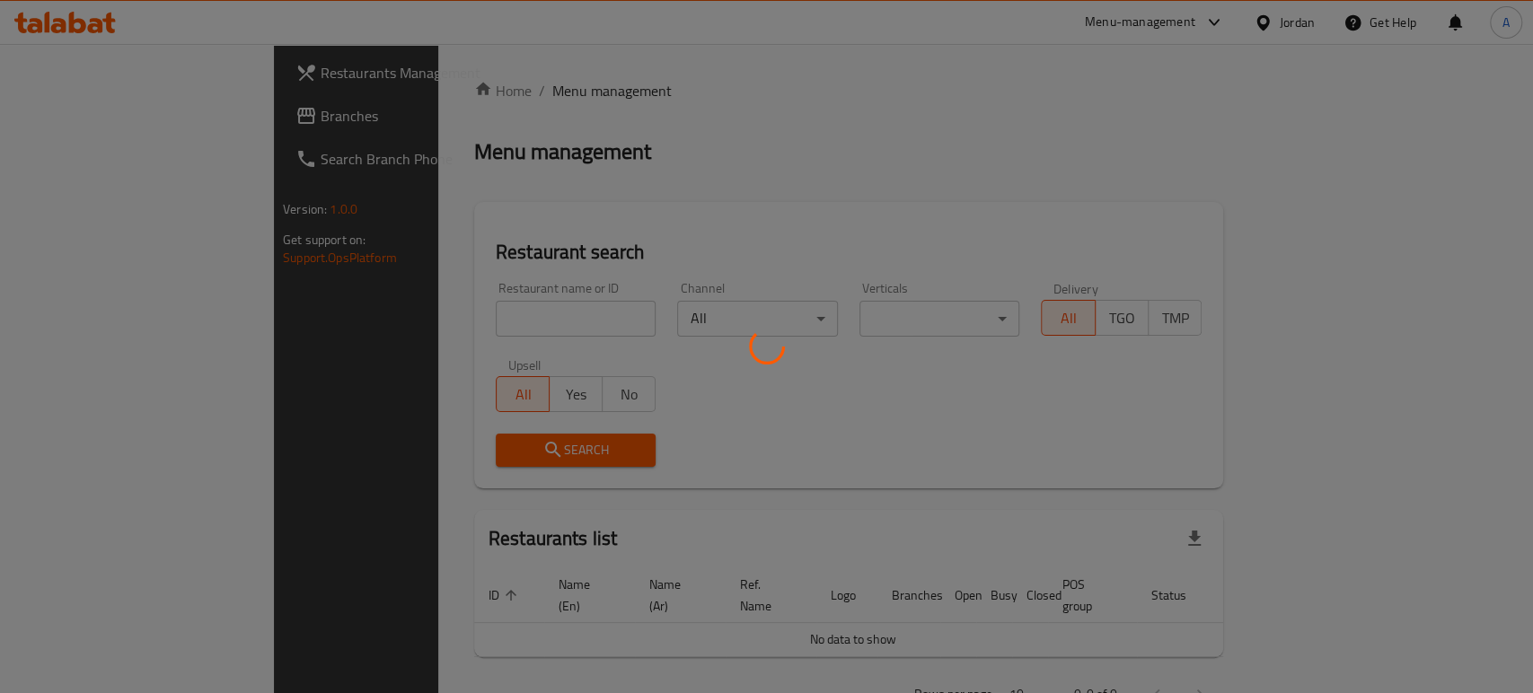
click at [458, 298] on div at bounding box center [766, 346] width 1533 height 693
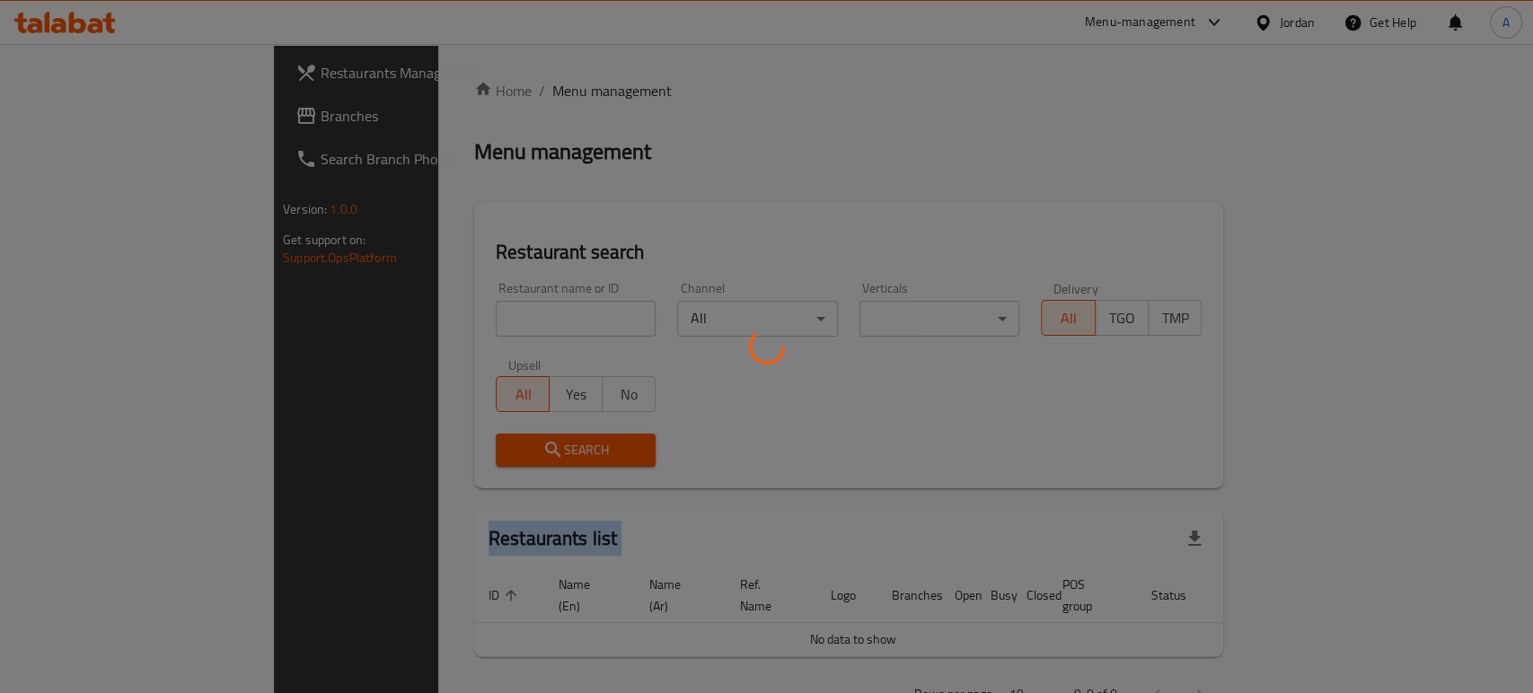
click at [458, 298] on div at bounding box center [766, 346] width 1533 height 693
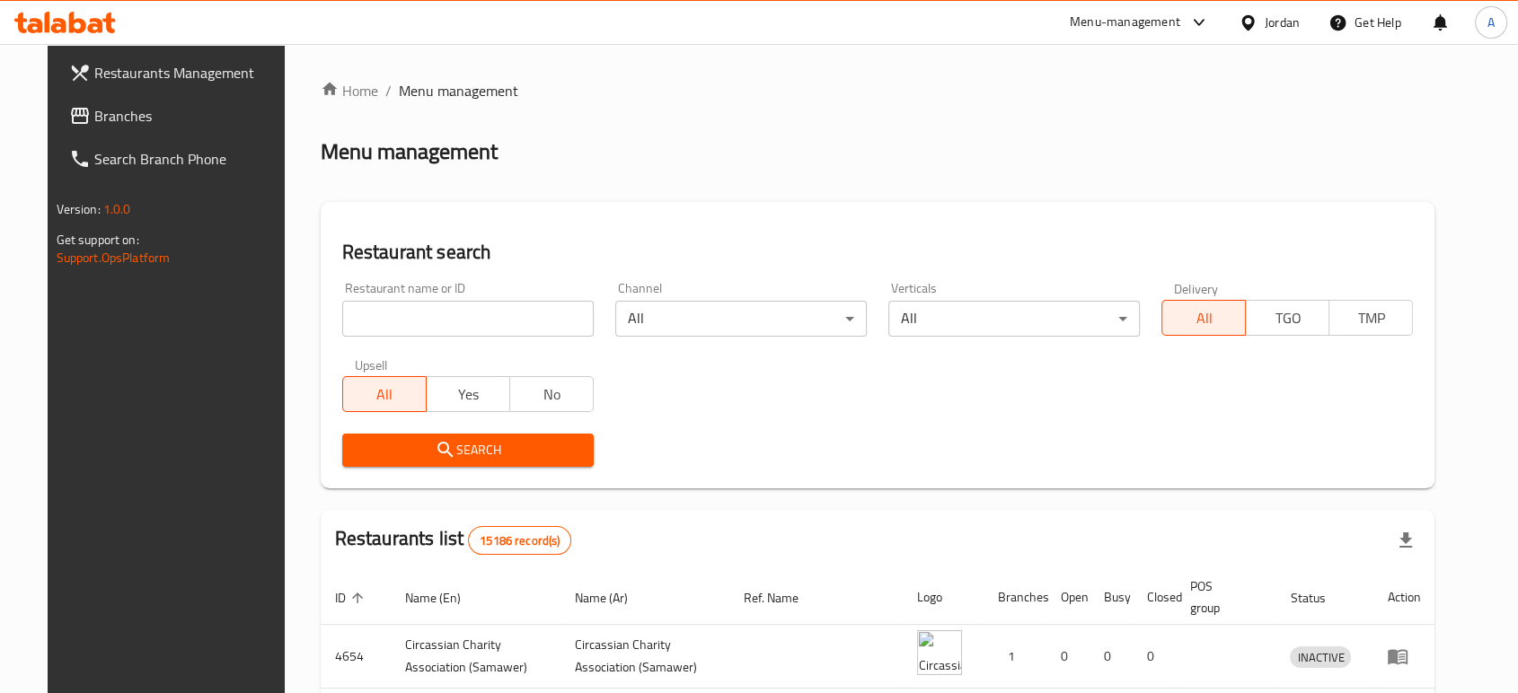
click at [458, 301] on input "search" at bounding box center [467, 319] width 251 height 36
type input "lafeh 3l mashi"
click button "Search" at bounding box center [467, 450] width 251 height 33
click at [446, 301] on input "search" at bounding box center [467, 319] width 251 height 36
type input "ل"
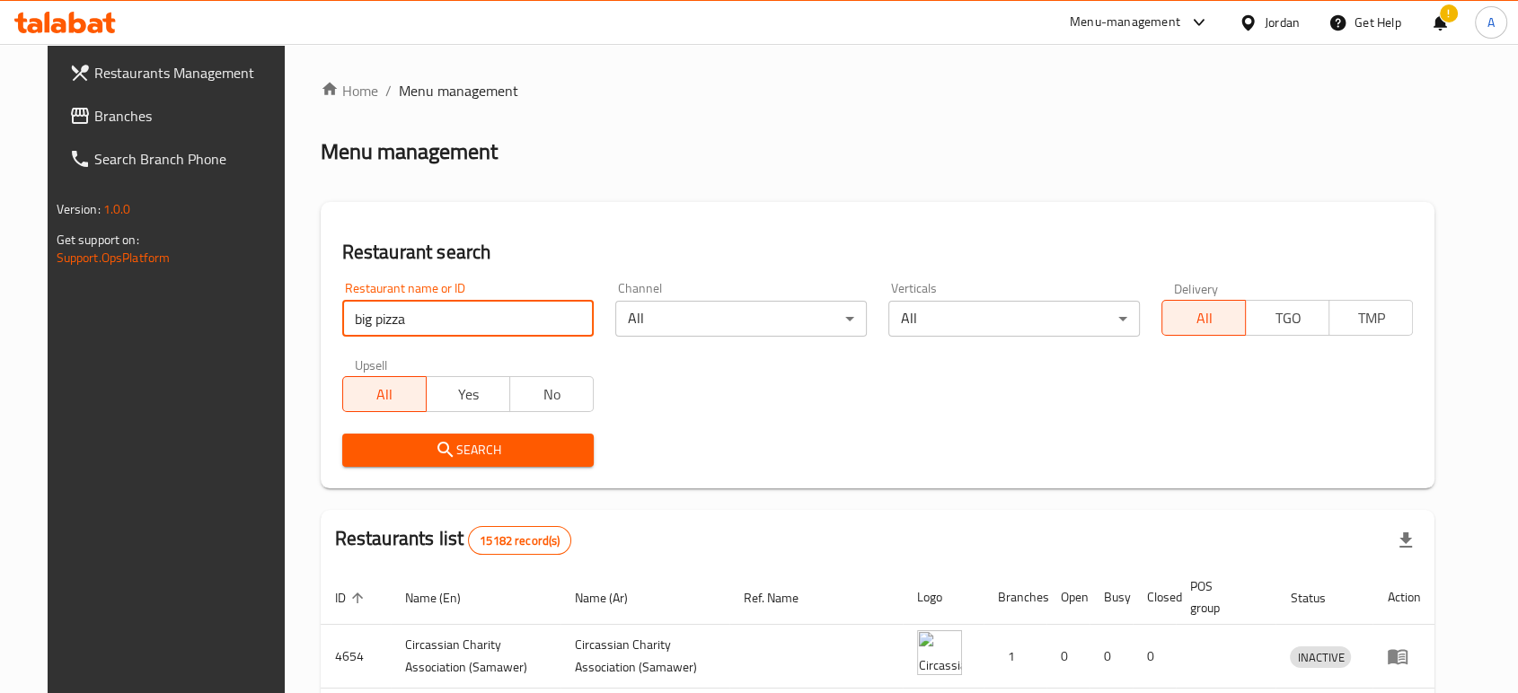
type input "big pizza"
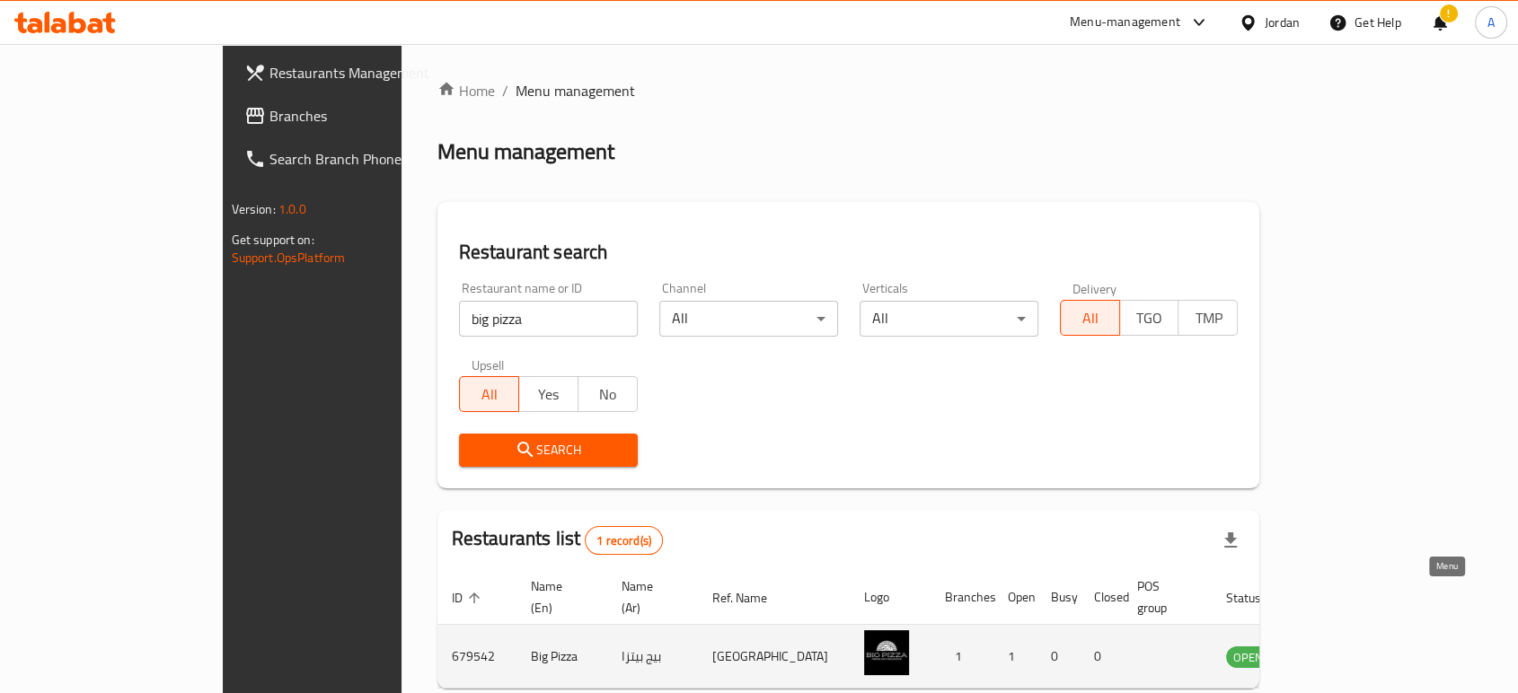
click at [1353, 646] on link "enhanced table" at bounding box center [1336, 657] width 33 height 22
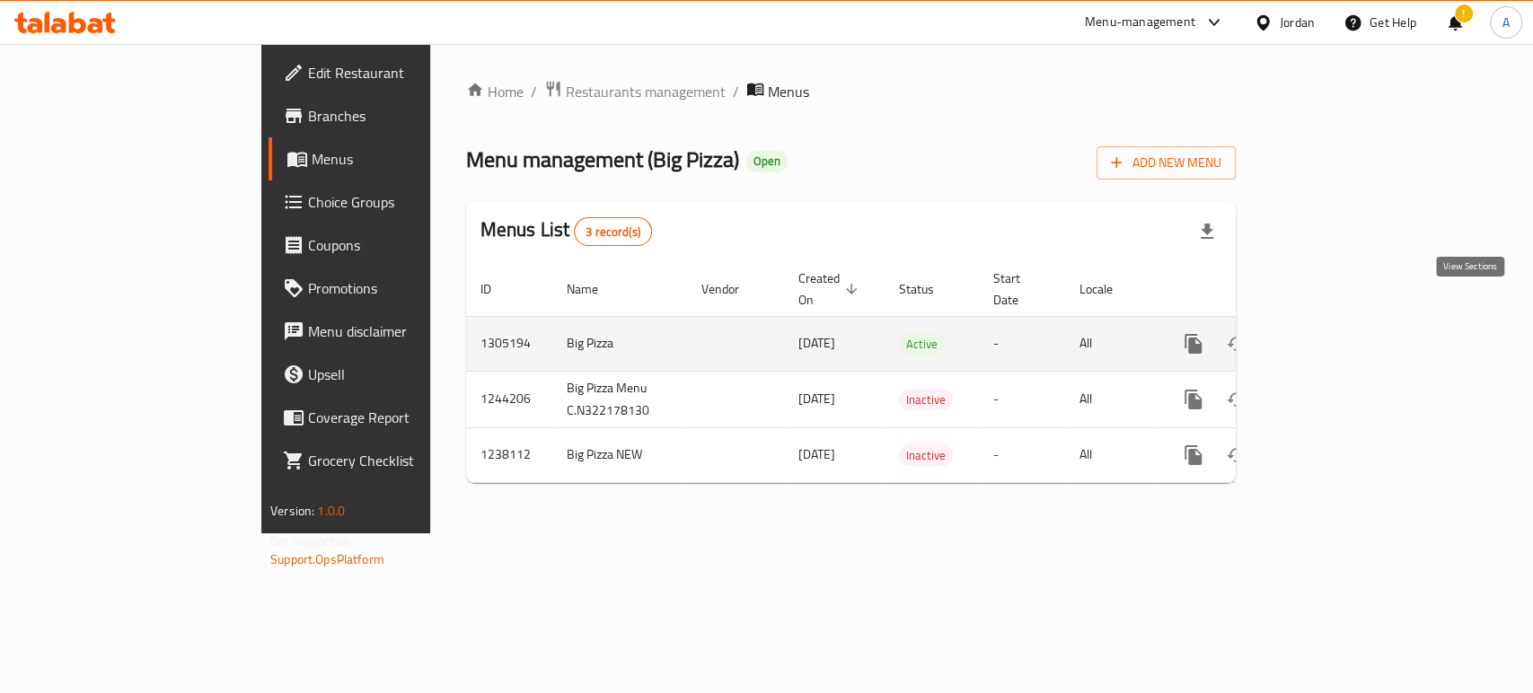
click at [1344, 322] on link "enhanced table" at bounding box center [1322, 343] width 43 height 43
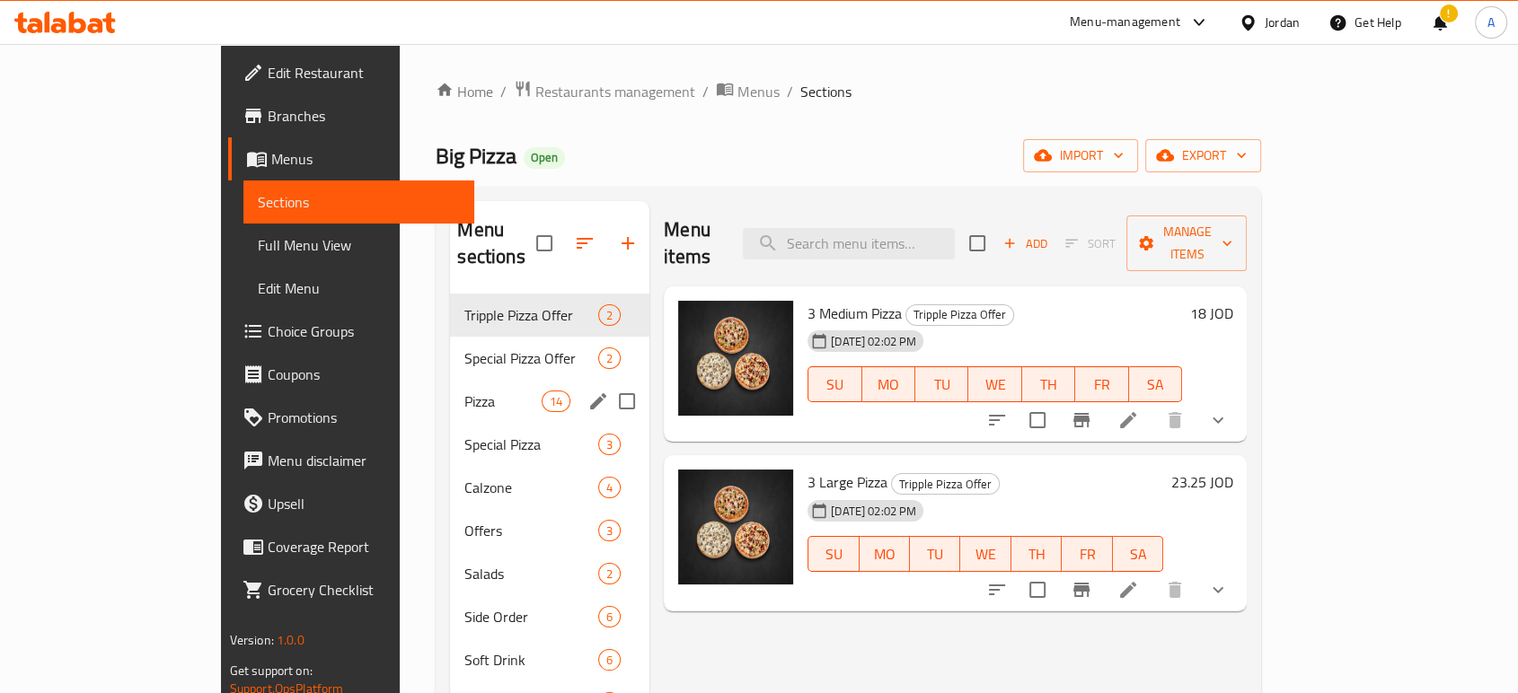
click at [464, 391] on span "Pizza" at bounding box center [502, 402] width 76 height 22
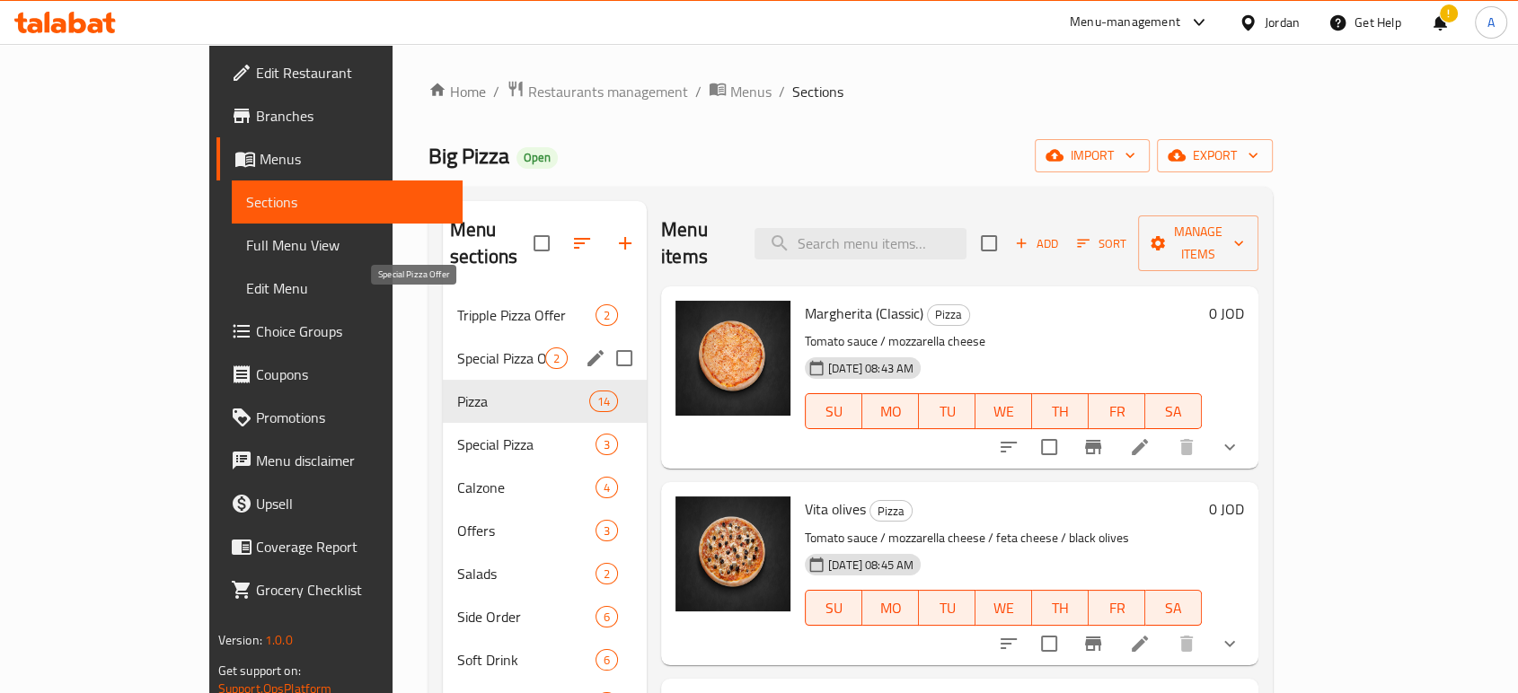
click at [457, 348] on span "Special Pizza Offer" at bounding box center [501, 359] width 88 height 22
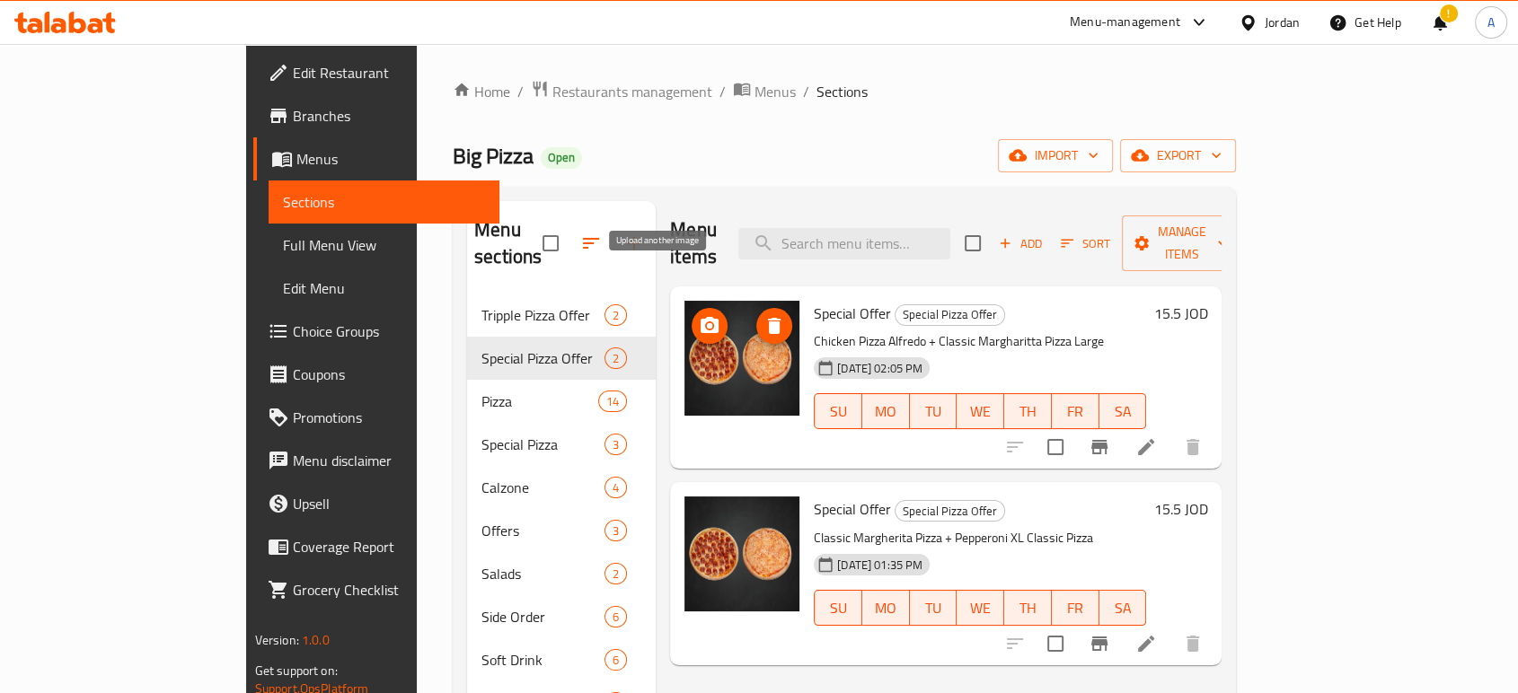
click at [699, 315] on icon "upload picture" at bounding box center [710, 326] width 22 height 22
click at [263, 28] on div "Menu-management Jordan Get Help ! A" at bounding box center [759, 22] width 1518 height 43
click at [552, 81] on span "Restaurants management" at bounding box center [632, 92] width 160 height 22
